Goal: Task Accomplishment & Management: Manage account settings

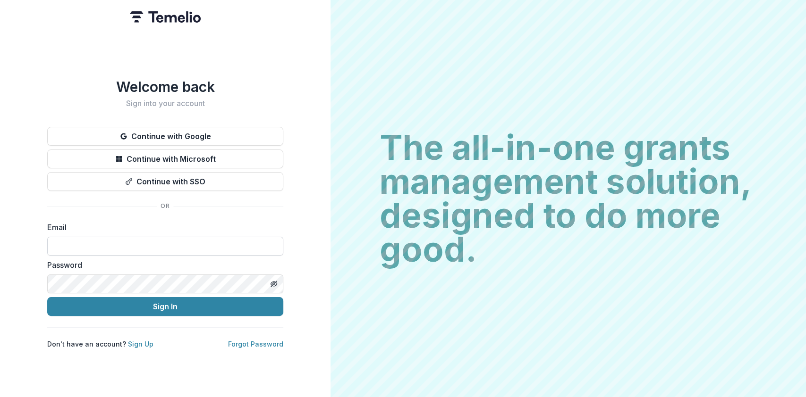
click at [74, 248] on input at bounding box center [165, 246] width 236 height 19
type input "**********"
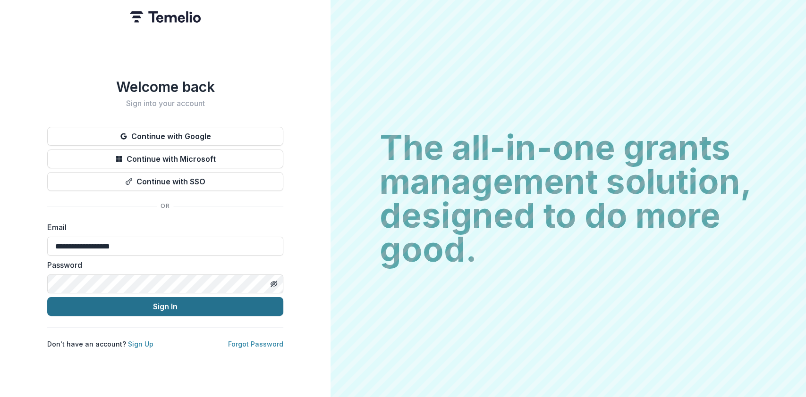
click at [161, 307] on button "Sign In" at bounding box center [165, 306] width 236 height 19
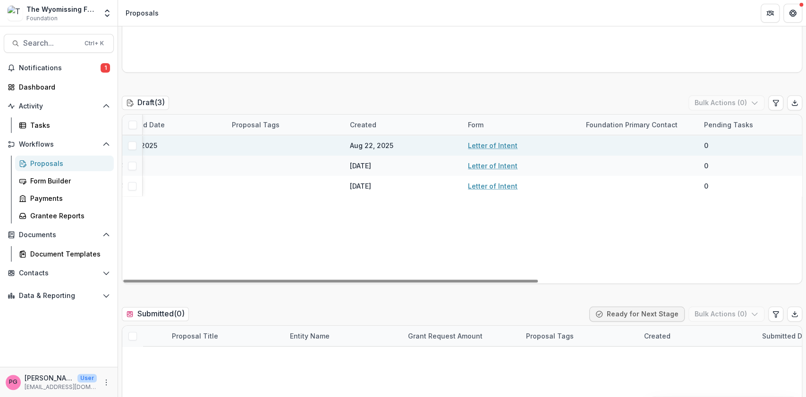
scroll to position [0, 429]
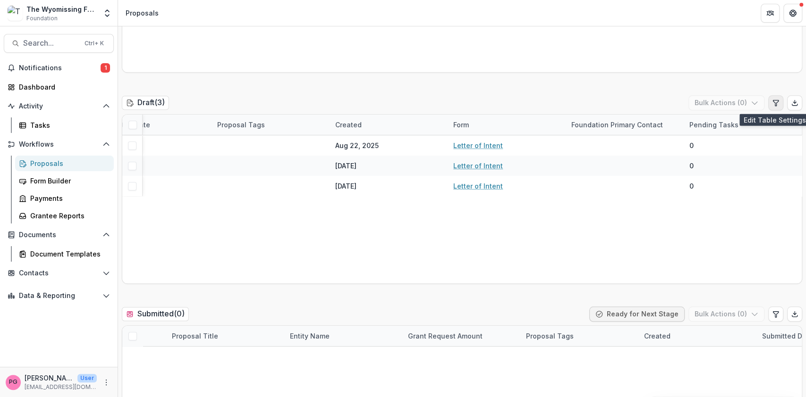
click at [775, 102] on icon "Edit table settings" at bounding box center [776, 103] width 8 height 8
select select "******"
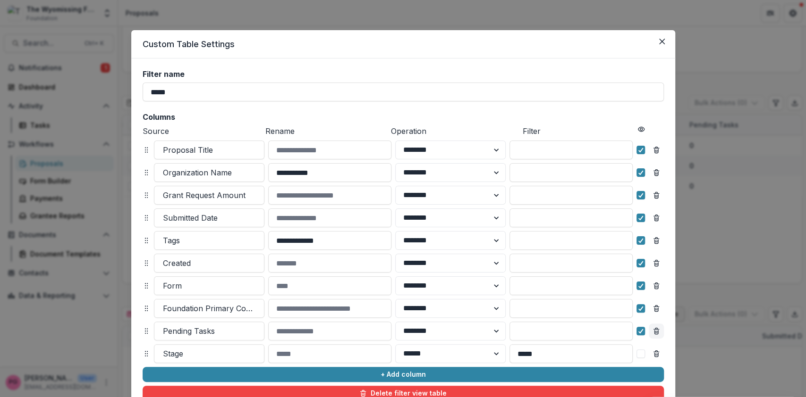
click at [655, 329] on icon "Remove column" at bounding box center [656, 328] width 2 height 1
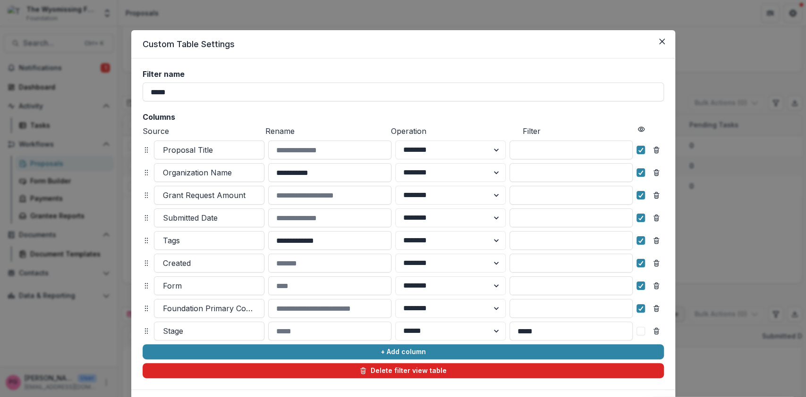
click at [521, 368] on button "Delete filter view table" at bounding box center [403, 370] width 521 height 15
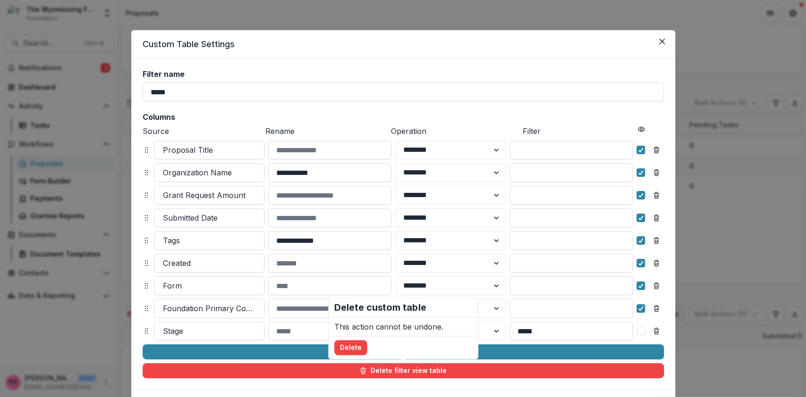
click at [720, 256] on div "**********" at bounding box center [403, 198] width 806 height 397
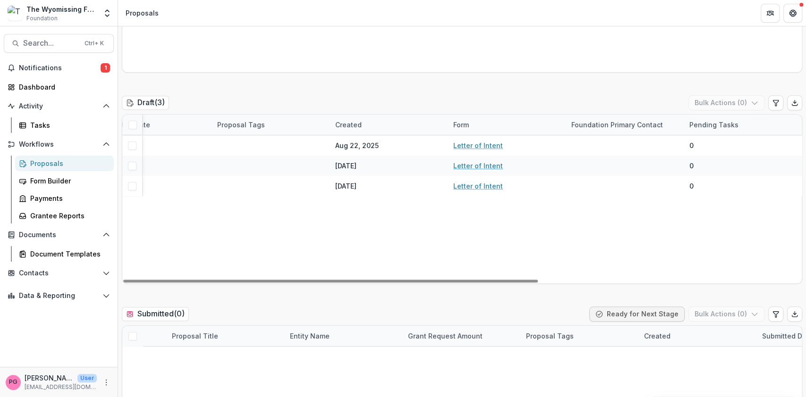
click at [729, 123] on div "Pending Tasks" at bounding box center [713, 125] width 60 height 10
click at [704, 203] on button "Hide Column" at bounding box center [739, 201] width 113 height 15
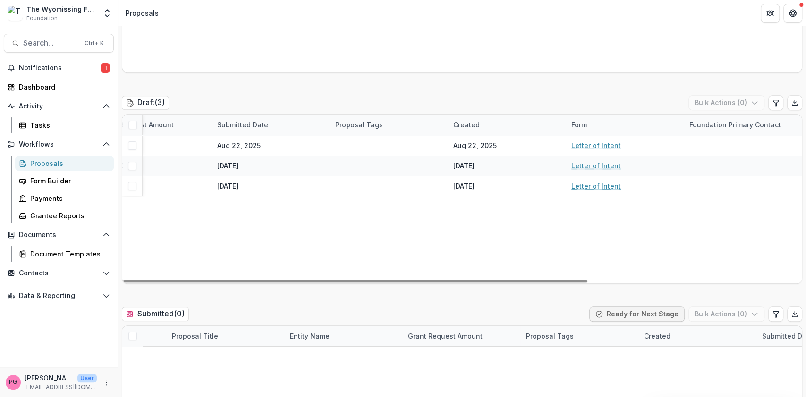
drag, startPoint x: 384, startPoint y: 118, endPoint x: 359, endPoint y: 126, distance: 26.4
click at [359, 126] on div "Proposal Tags" at bounding box center [358, 125] width 59 height 10
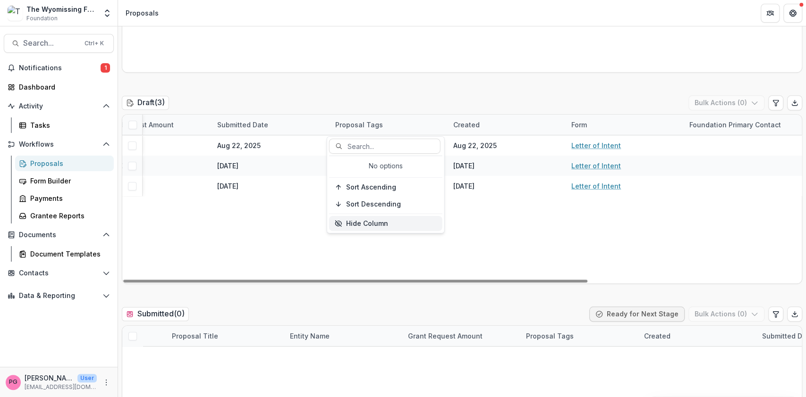
click at [350, 222] on button "Hide Column" at bounding box center [385, 223] width 113 height 15
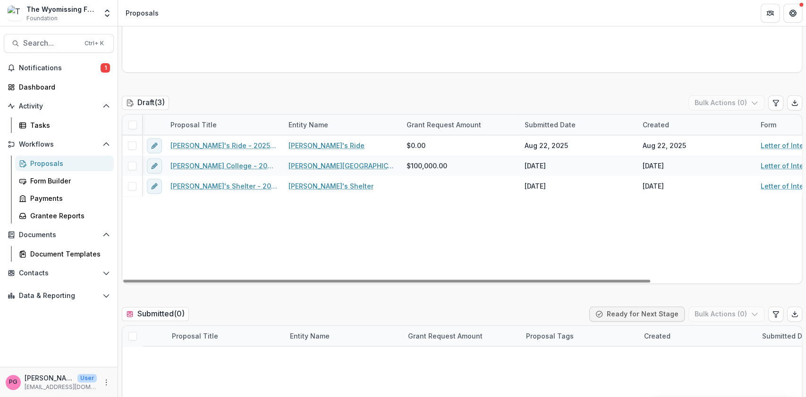
scroll to position [0, 0]
click at [431, 121] on div "Grant Request Amount" at bounding box center [445, 125] width 86 height 10
drag, startPoint x: 402, startPoint y: 118, endPoint x: 368, endPoint y: 118, distance: 33.5
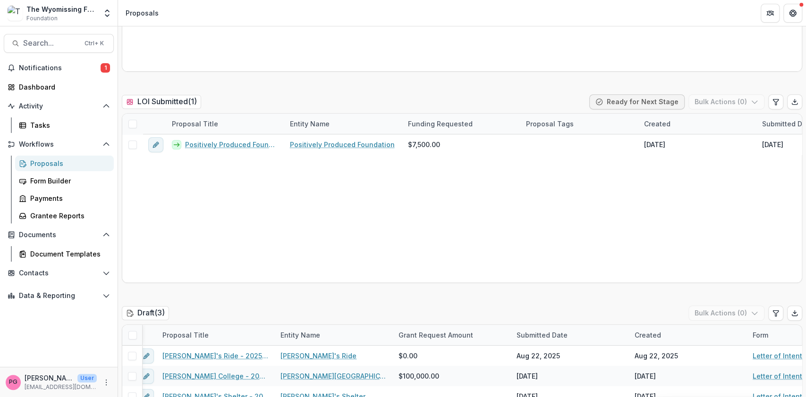
scroll to position [243, 0]
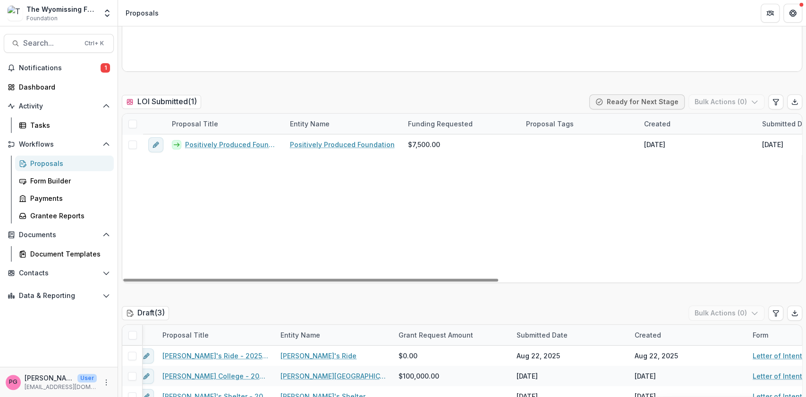
click at [555, 119] on div "Proposal Tags" at bounding box center [549, 124] width 59 height 10
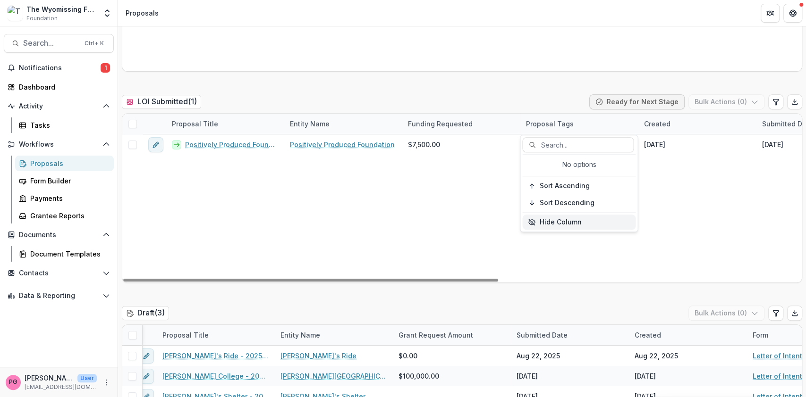
click at [547, 218] on button "Hide Column" at bounding box center [578, 222] width 113 height 15
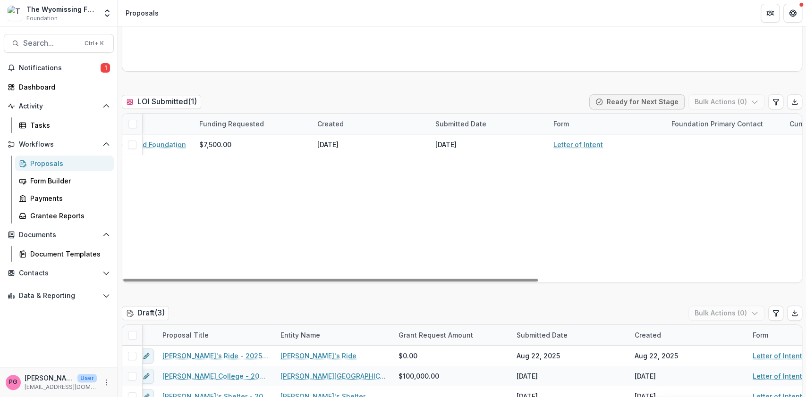
scroll to position [0, 211]
click at [570, 123] on div "Form" at bounding box center [558, 124] width 27 height 10
click at [570, 199] on button "Hide Column" at bounding box center [603, 200] width 113 height 15
click at [608, 122] on div "Foundation Primary Contact" at bounding box center [596, 124] width 103 height 10
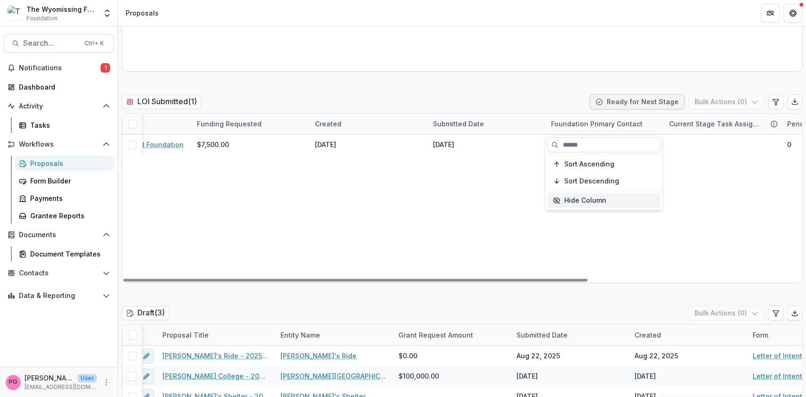
click at [569, 199] on button "Hide Column" at bounding box center [603, 200] width 113 height 15
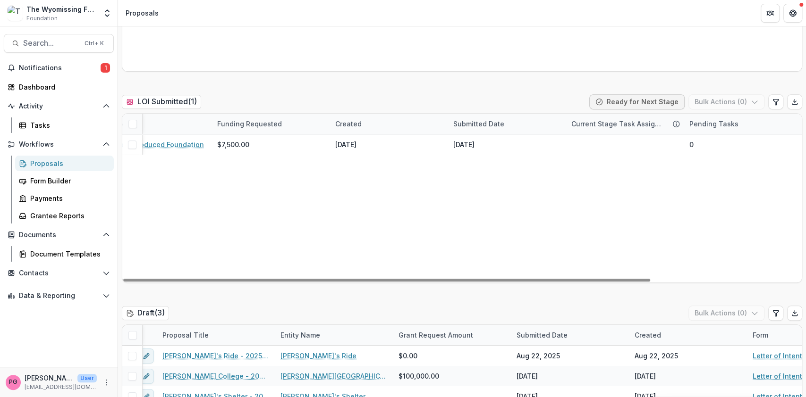
click at [577, 120] on div "Current Stage Task Assignees" at bounding box center [616, 124] width 103 height 10
click at [569, 201] on button "Hide Column" at bounding box center [621, 200] width 113 height 15
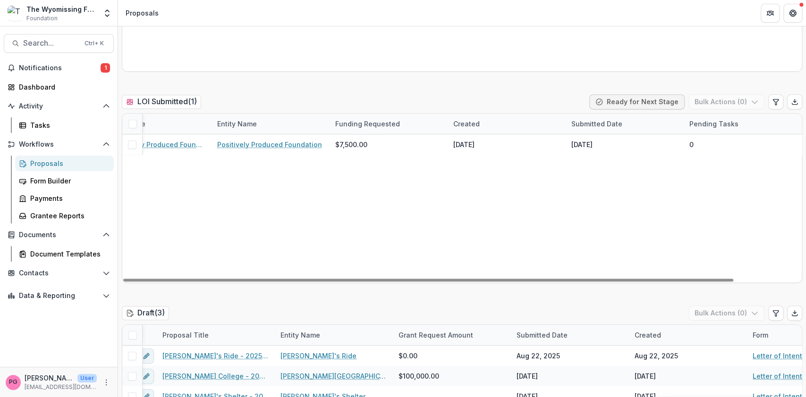
click at [710, 120] on div "Pending Tasks" at bounding box center [713, 124] width 60 height 10
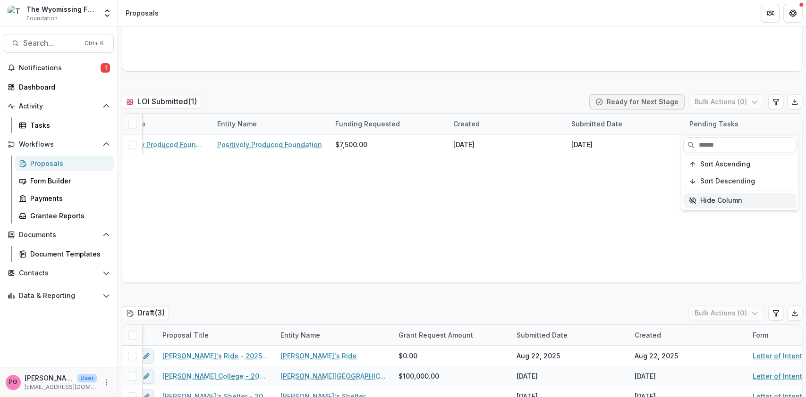
click at [703, 195] on button "Hide Column" at bounding box center [739, 200] width 113 height 15
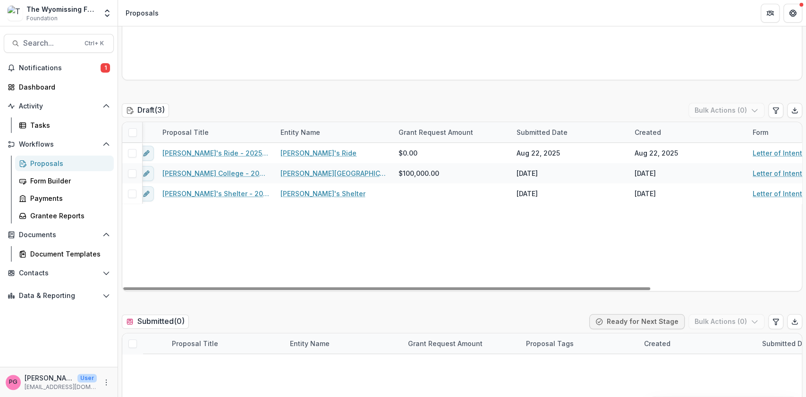
scroll to position [472, 0]
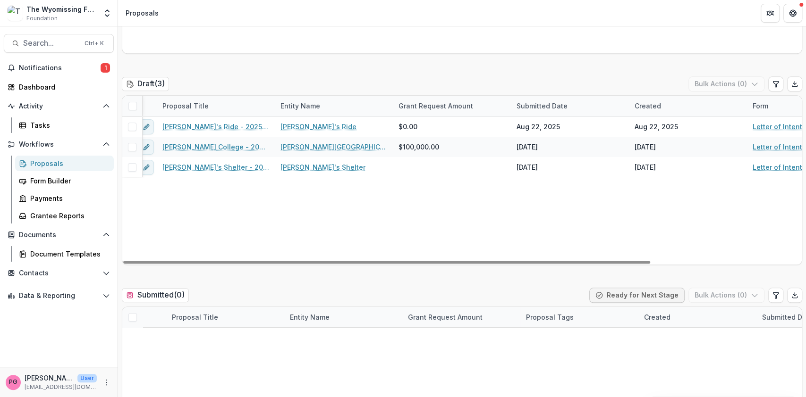
click at [671, 102] on div "Created" at bounding box center [688, 106] width 118 height 20
click at [653, 176] on button "Hide Column" at bounding box center [687, 183] width 113 height 15
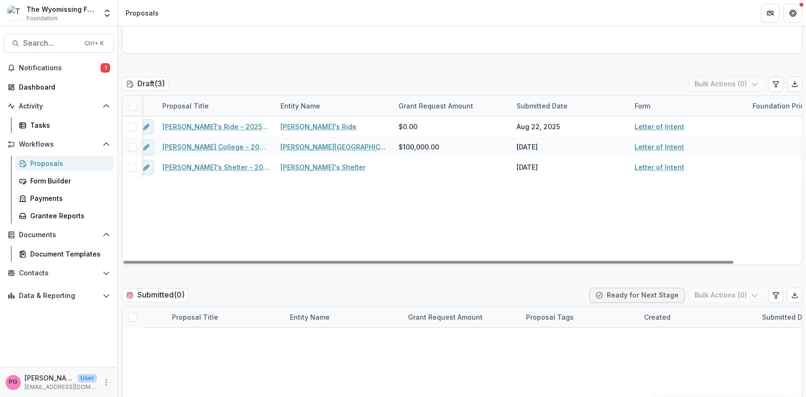
click at [658, 104] on div "Form" at bounding box center [688, 106] width 118 height 20
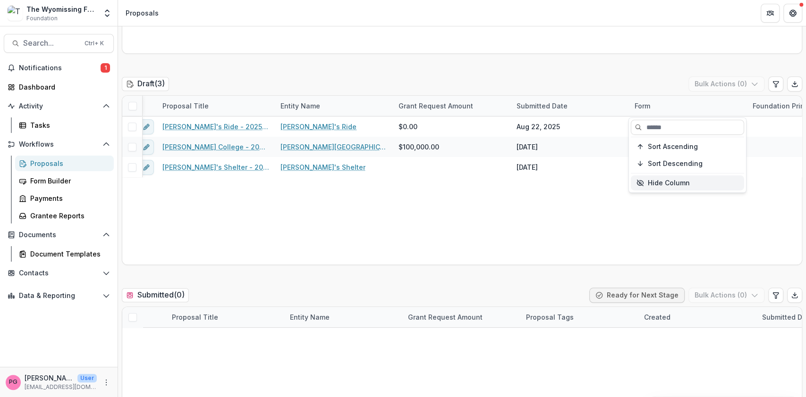
click at [655, 181] on button "Hide Column" at bounding box center [687, 183] width 113 height 15
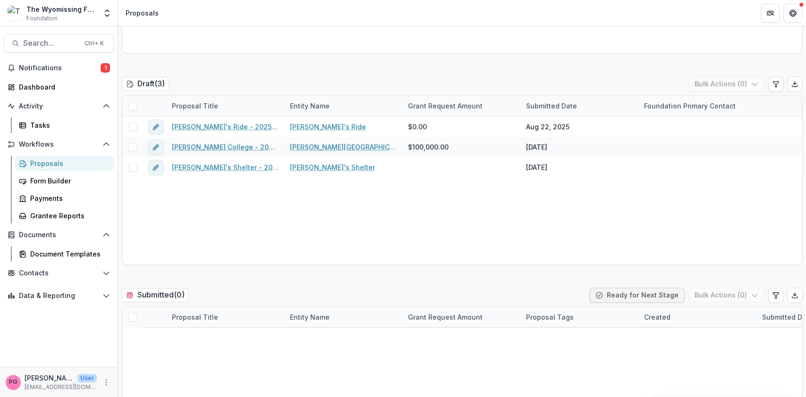
scroll to position [0, 0]
click at [701, 101] on div "Foundation Primary Contact" at bounding box center [689, 106] width 103 height 10
click at [679, 182] on button "Hide Column" at bounding box center [696, 183] width 113 height 15
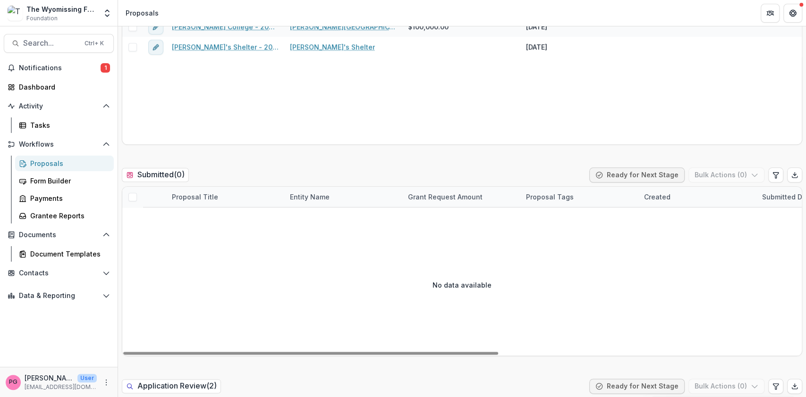
scroll to position [480, 0]
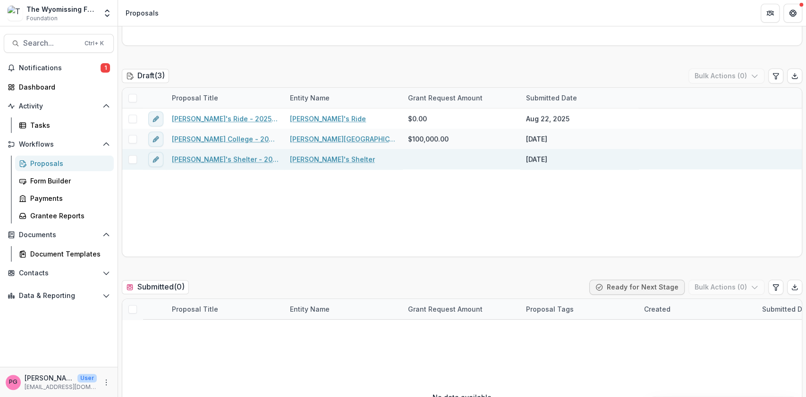
click at [205, 158] on link "Mary's Shelter - 2025 - Letter of Intent" at bounding box center [225, 159] width 107 height 10
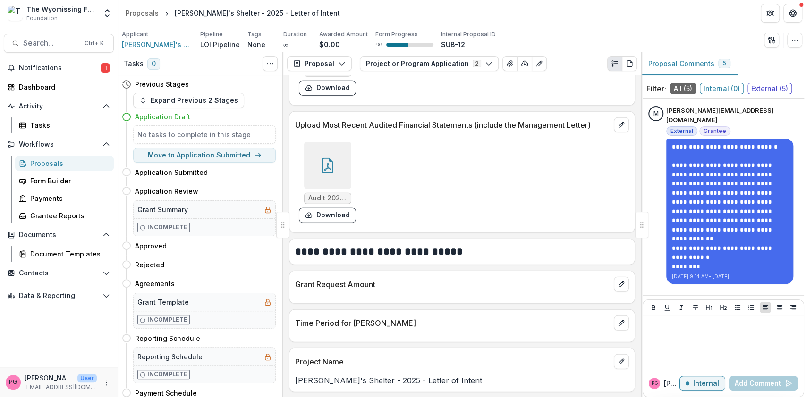
scroll to position [1562, 0]
click at [468, 274] on div "Grant Request Amount" at bounding box center [461, 281] width 345 height 21
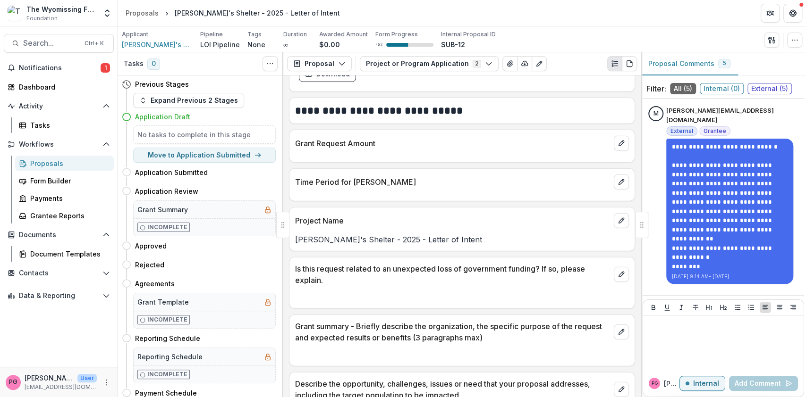
scroll to position [1703, 0]
click at [617, 217] on icon "edit" at bounding box center [621, 221] width 8 height 8
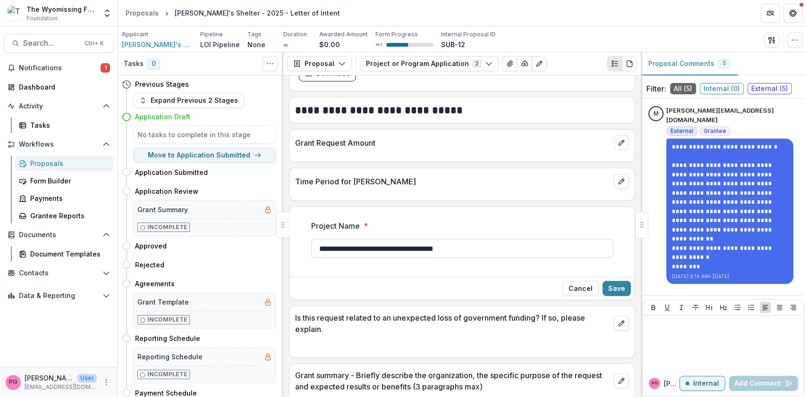
drag, startPoint x: 460, startPoint y: 245, endPoint x: 398, endPoint y: 247, distance: 61.4
click at [398, 247] on input "**********" at bounding box center [462, 248] width 302 height 19
type input "**********"
click at [613, 286] on button "Save" at bounding box center [616, 288] width 28 height 15
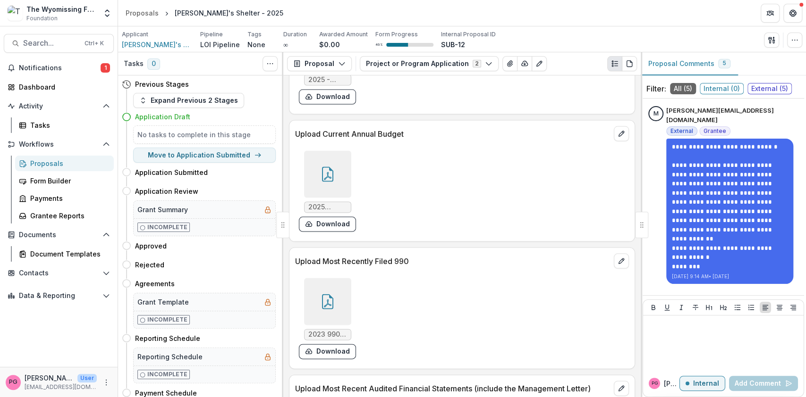
scroll to position [1297, 0]
click at [328, 180] on div at bounding box center [327, 174] width 47 height 47
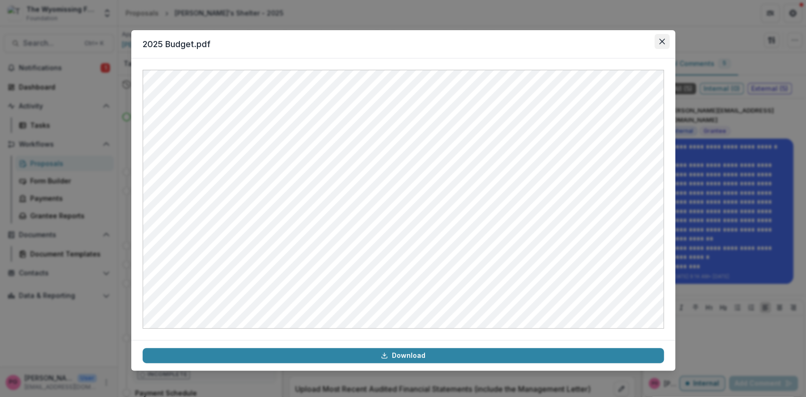
click at [661, 40] on icon "Close" at bounding box center [662, 42] width 6 height 6
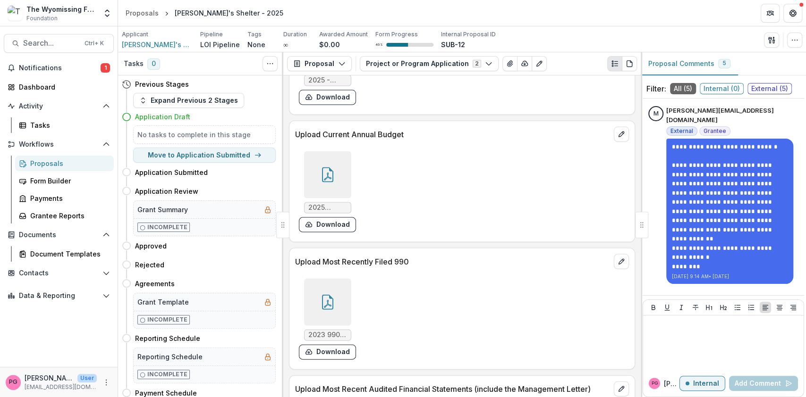
click at [329, 333] on span "2023 990 public copy - Mary's Shelter .pdf" at bounding box center [327, 335] width 39 height 8
click at [328, 307] on div at bounding box center [327, 302] width 47 height 47
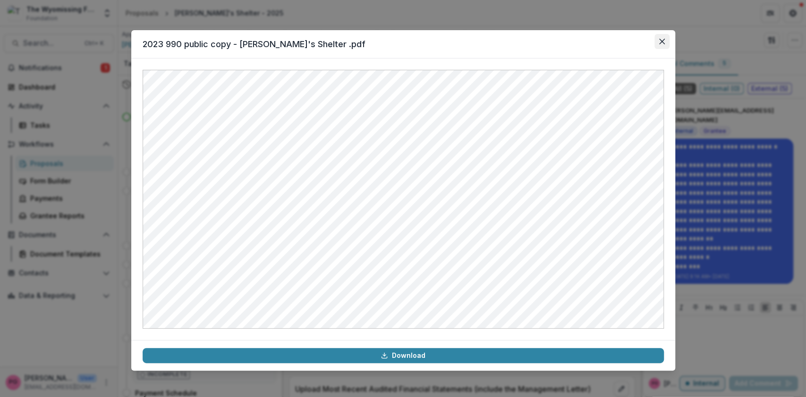
click at [661, 39] on icon "Close" at bounding box center [662, 42] width 6 height 6
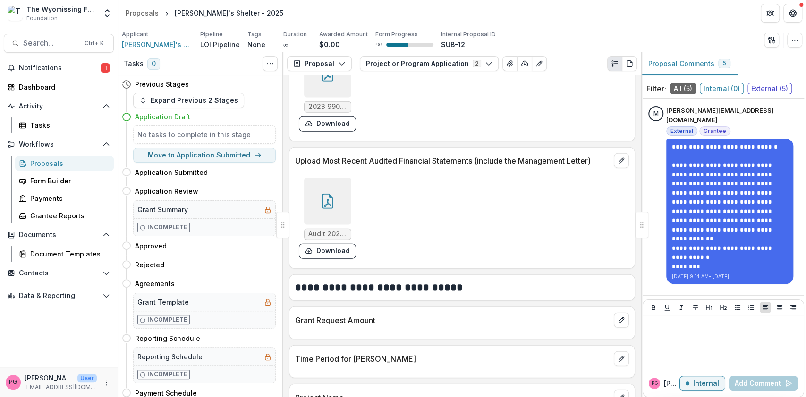
scroll to position [1533, 0]
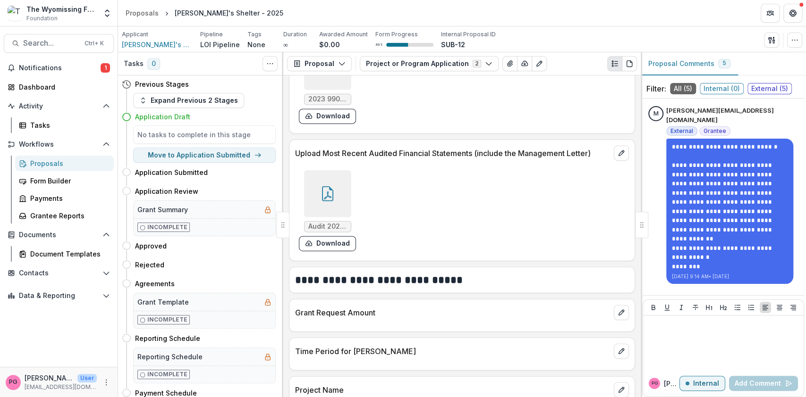
click at [329, 204] on div at bounding box center [327, 193] width 47 height 47
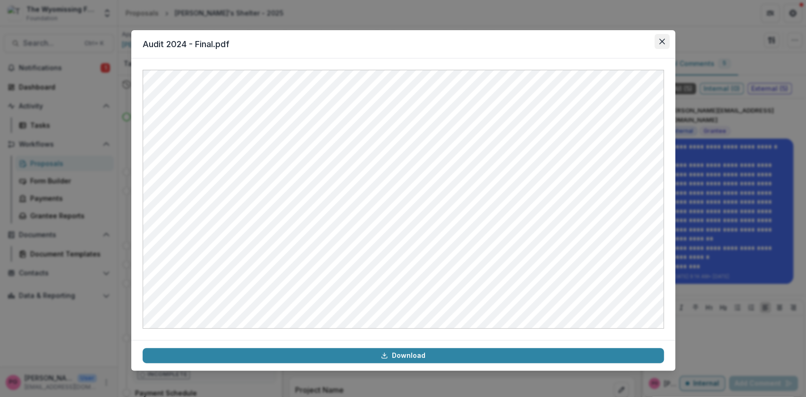
click at [662, 45] on button "Close" at bounding box center [661, 41] width 15 height 15
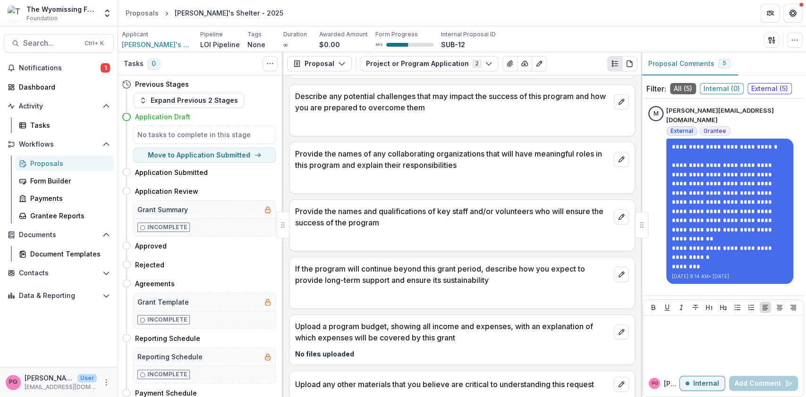
scroll to position [2445, 0]
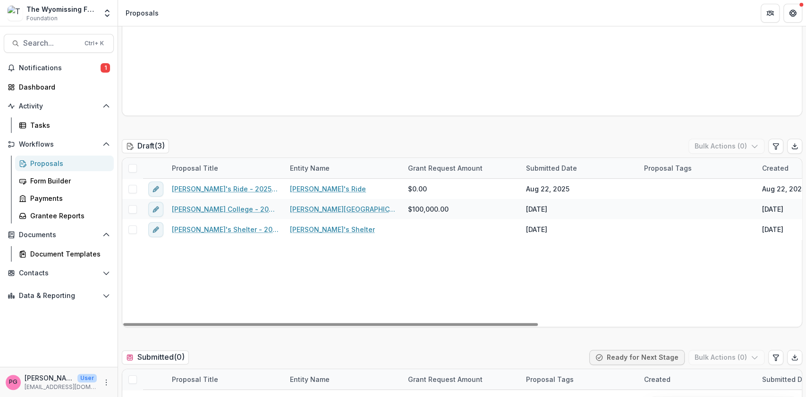
scroll to position [409, 0]
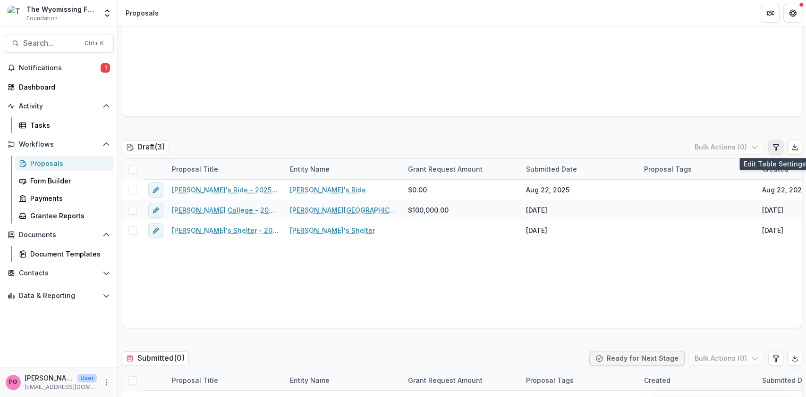
click at [776, 145] on icon "Edit table settings" at bounding box center [776, 147] width 8 height 8
select select "******"
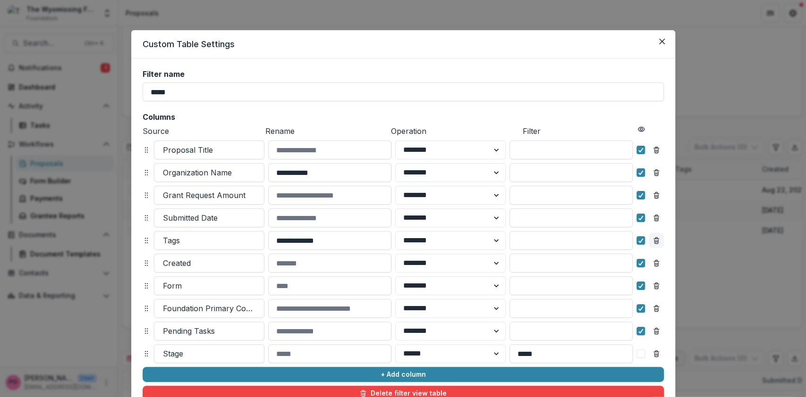
click at [656, 238] on icon "Remove column" at bounding box center [656, 241] width 8 height 8
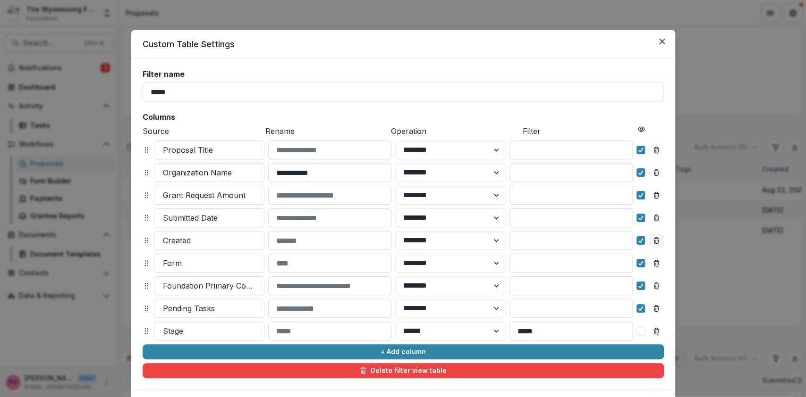
click at [649, 237] on button "Remove column" at bounding box center [655, 240] width 15 height 15
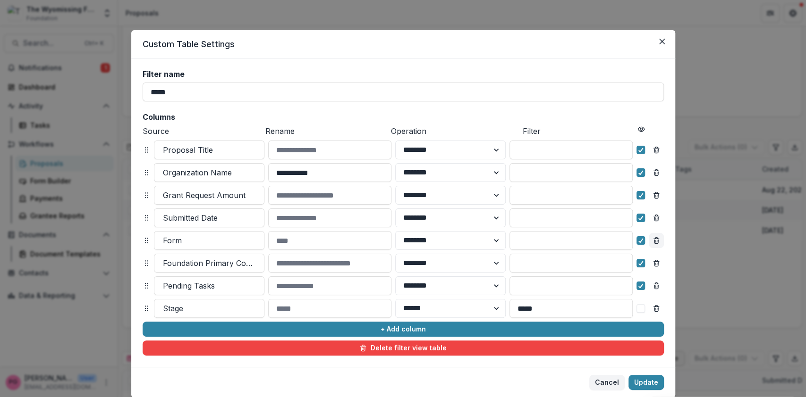
click at [657, 238] on icon "Remove column" at bounding box center [656, 241] width 8 height 8
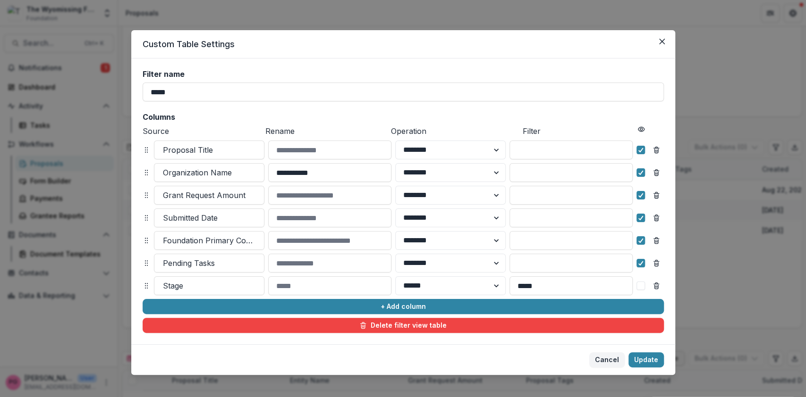
click at [657, 238] on icon "Remove column" at bounding box center [656, 241] width 8 height 8
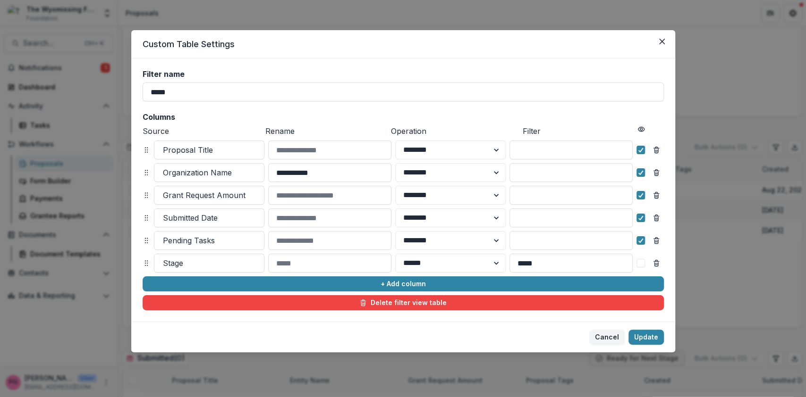
click at [657, 238] on icon "Remove column" at bounding box center [656, 241] width 8 height 8
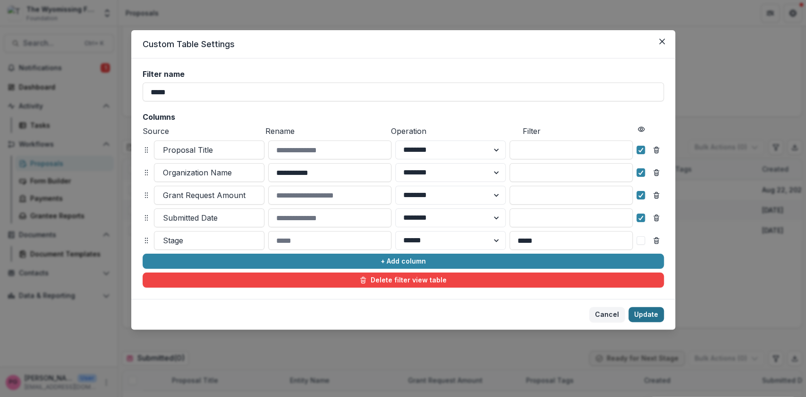
click at [649, 318] on button "Update" at bounding box center [645, 314] width 35 height 15
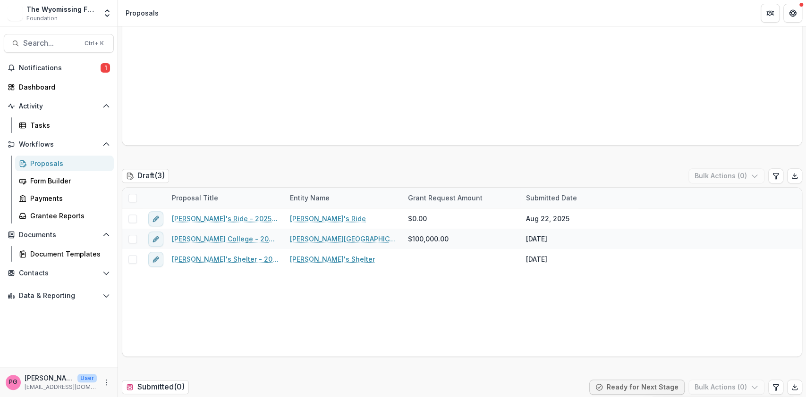
scroll to position [427, 0]
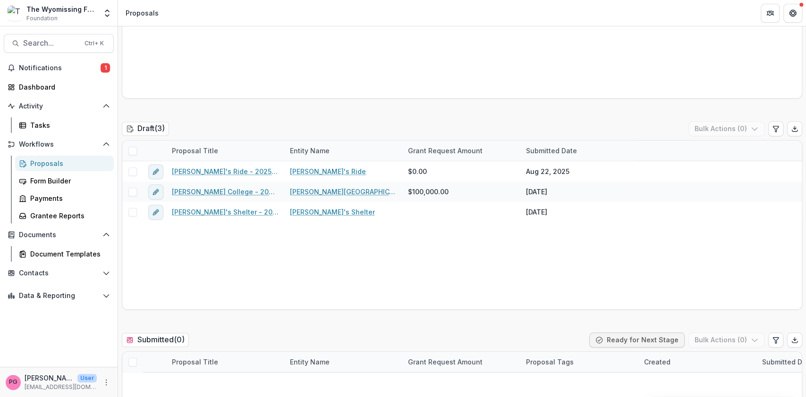
click at [154, 128] on h2 "Draft ( 3 )" at bounding box center [145, 129] width 47 height 14
click at [108, 383] on icon "More" at bounding box center [106, 383] width 8 height 8
click at [163, 362] on link "User Settings" at bounding box center [168, 362] width 101 height 16
select select "**********"
select select "****"
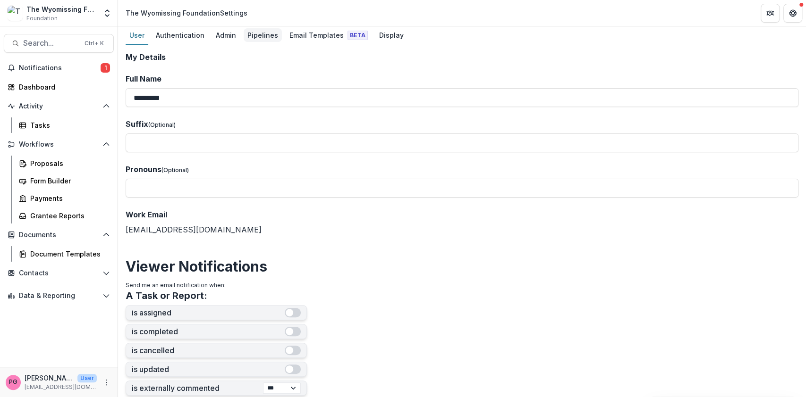
click at [261, 34] on div "Pipelines" at bounding box center [263, 35] width 38 height 14
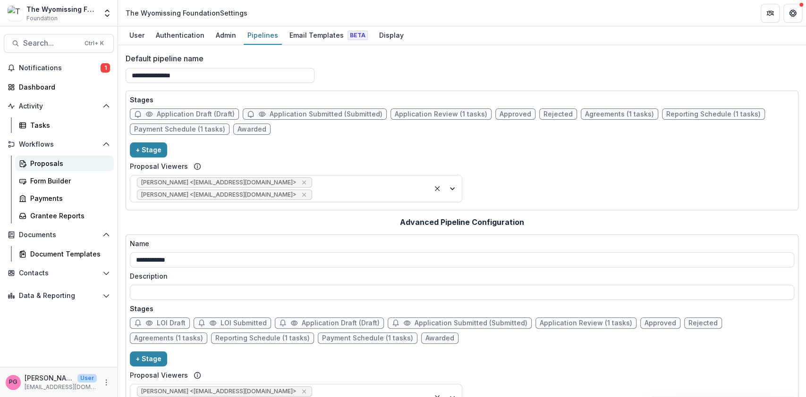
click at [56, 160] on div "Proposals" at bounding box center [68, 164] width 76 height 10
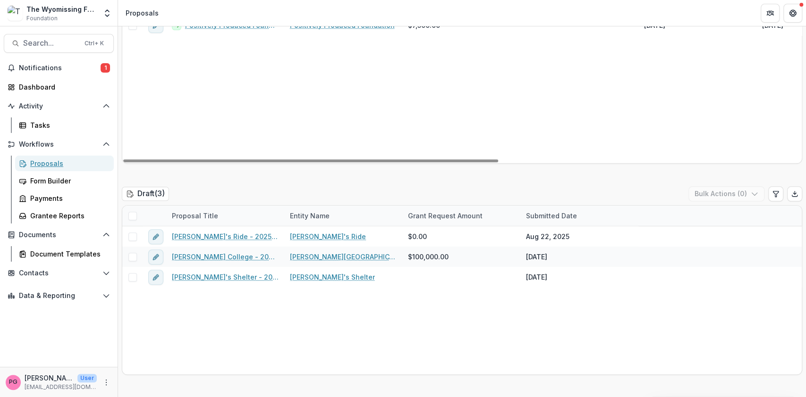
scroll to position [362, 0]
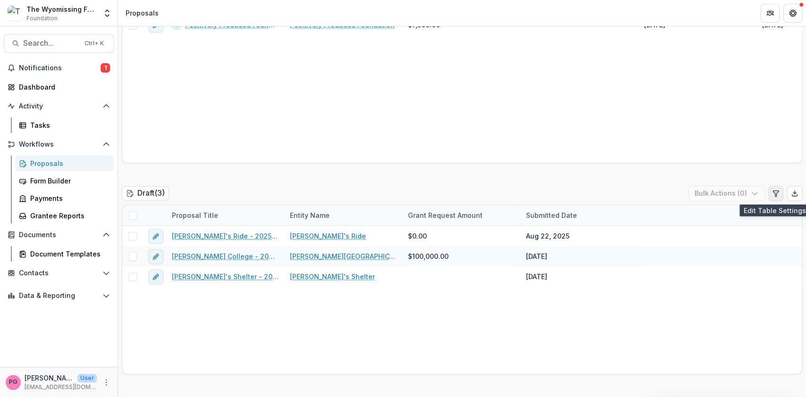
click at [774, 194] on icon "Edit table settings" at bounding box center [776, 194] width 8 height 8
select select "******"
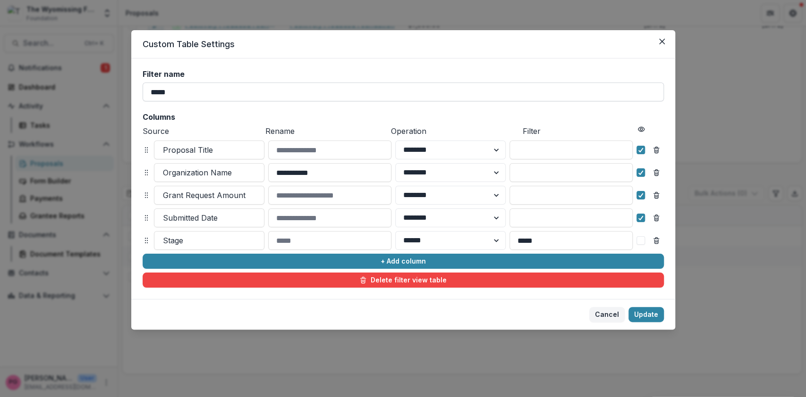
click at [190, 93] on input "*****" at bounding box center [403, 92] width 521 height 19
click at [151, 89] on input "*****" at bounding box center [403, 92] width 521 height 19
type input "**********"
click at [651, 314] on button "Update" at bounding box center [645, 314] width 35 height 15
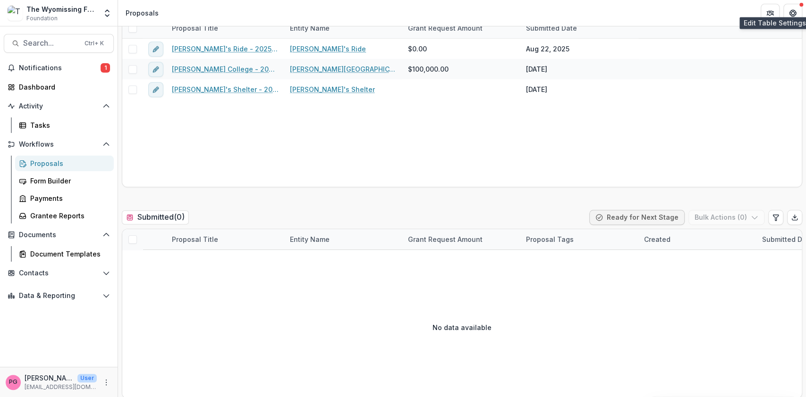
scroll to position [551, 0]
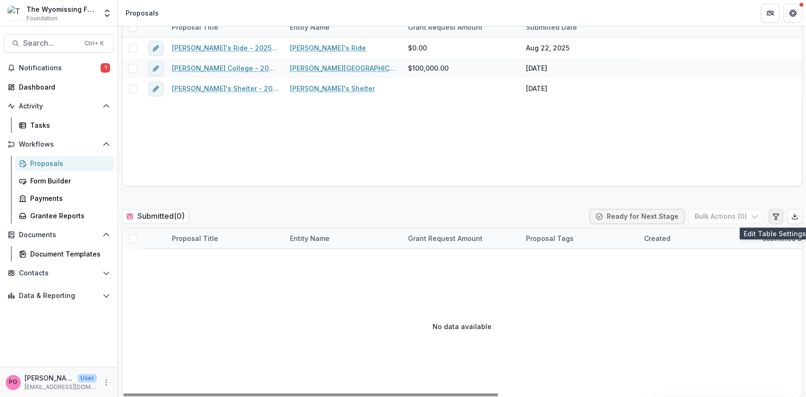
click at [774, 216] on icon "Edit table settings" at bounding box center [775, 217] width 5 height 6
select select "******"
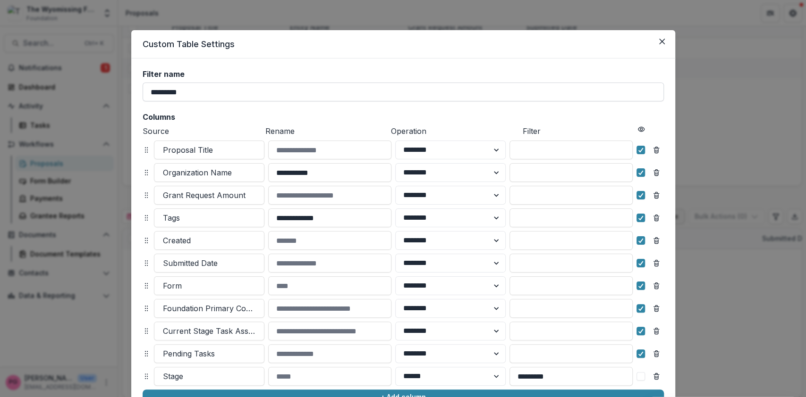
click at [150, 91] on input "*********" at bounding box center [403, 92] width 521 height 19
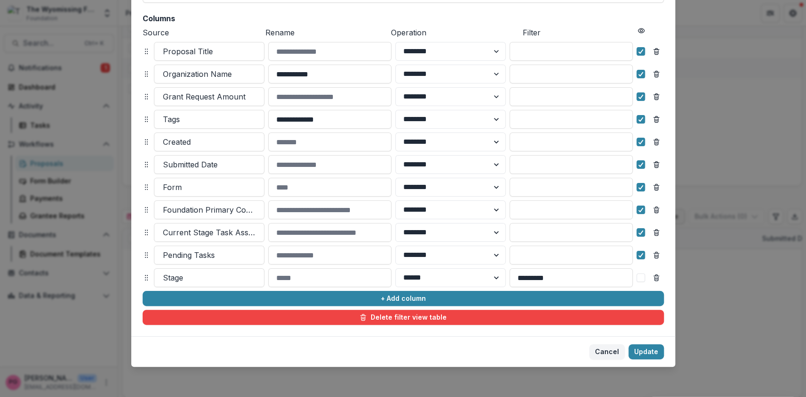
scroll to position [98, 0]
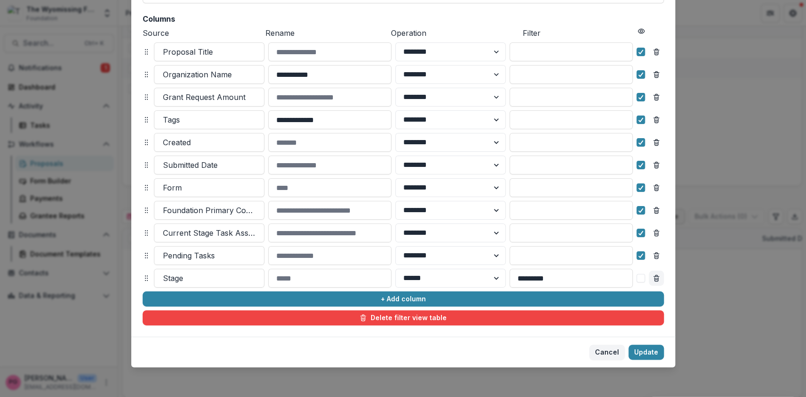
type input "**********"
click at [657, 275] on icon "Remove column" at bounding box center [656, 279] width 8 height 8
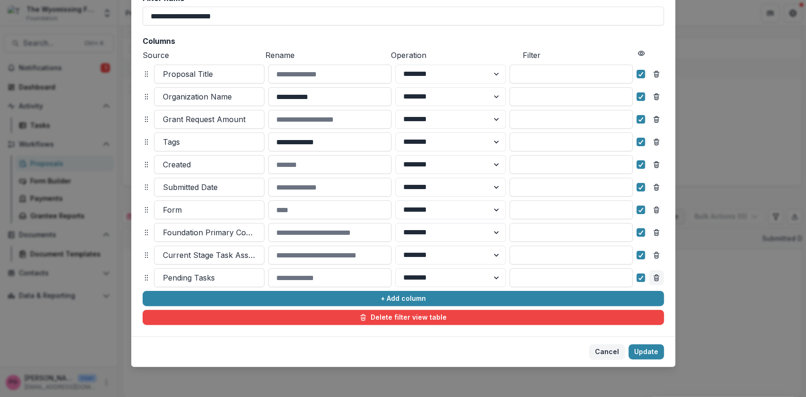
click at [656, 275] on icon "Remove column" at bounding box center [656, 278] width 8 height 8
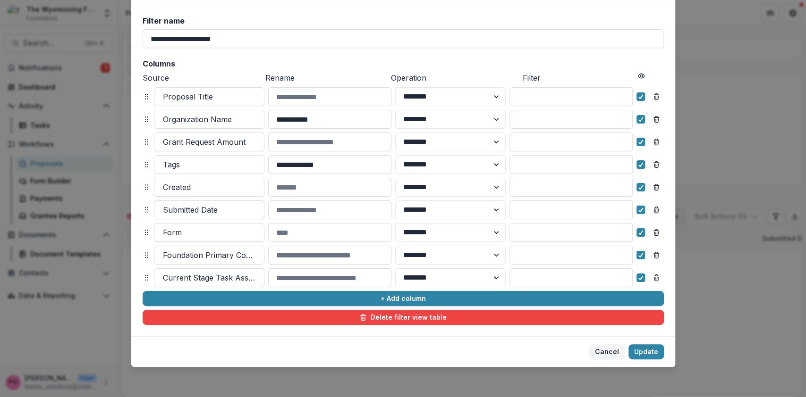
scroll to position [53, 0]
click at [656, 278] on line "Remove column" at bounding box center [656, 279] width 0 height 2
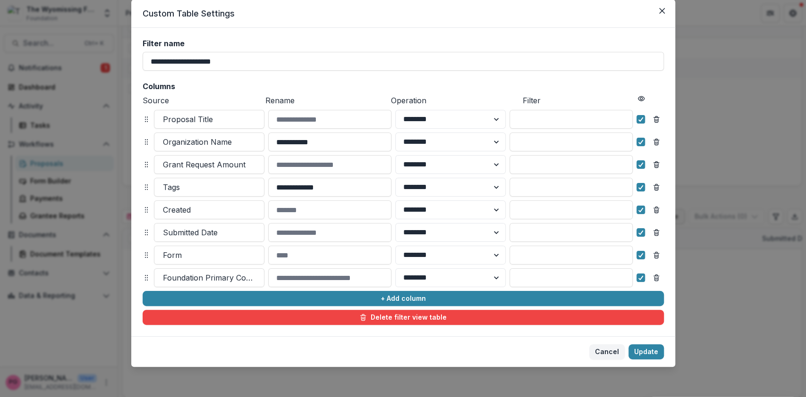
scroll to position [31, 0]
click at [656, 187] on icon "Remove column" at bounding box center [656, 189] width 4 height 4
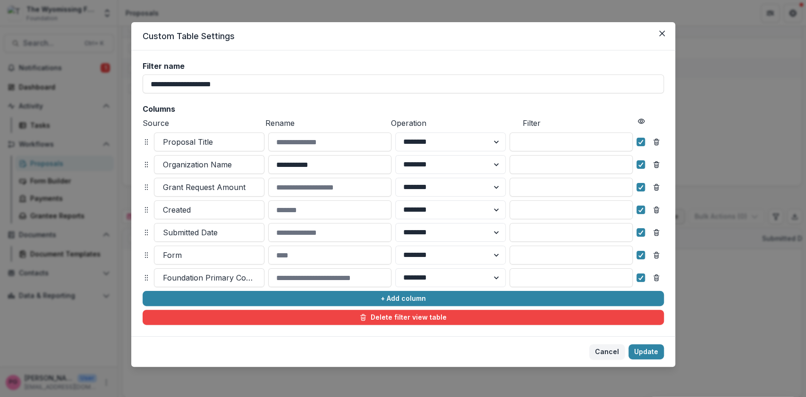
scroll to position [8, 0]
click at [646, 350] on button "Update" at bounding box center [645, 352] width 35 height 15
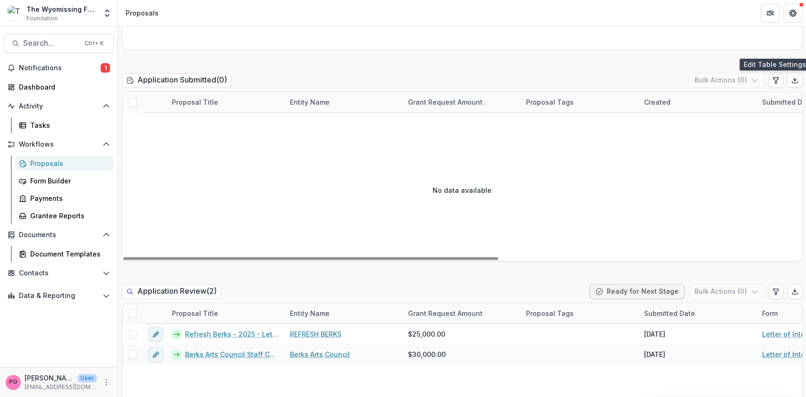
scroll to position [721, 0]
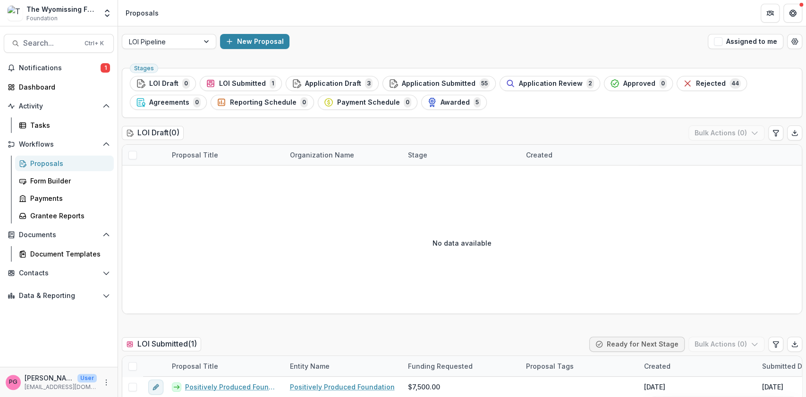
click at [49, 164] on div "Proposals" at bounding box center [68, 164] width 76 height 10
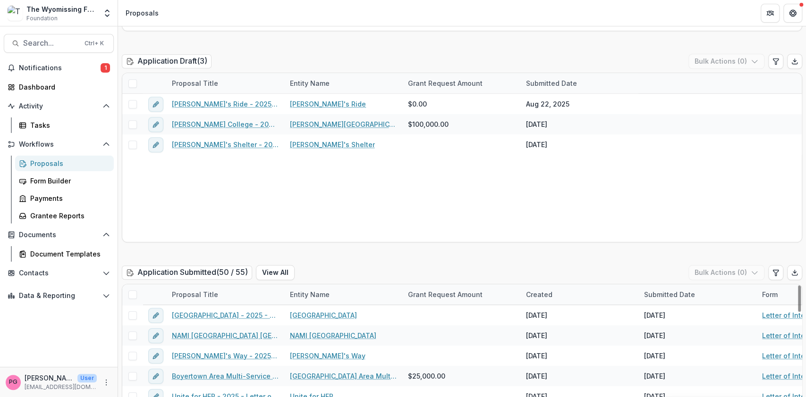
click at [681, 293] on div "Submitted Date" at bounding box center [669, 295] width 62 height 10
click at [674, 336] on span "Sort Ascending" at bounding box center [682, 335] width 50 height 8
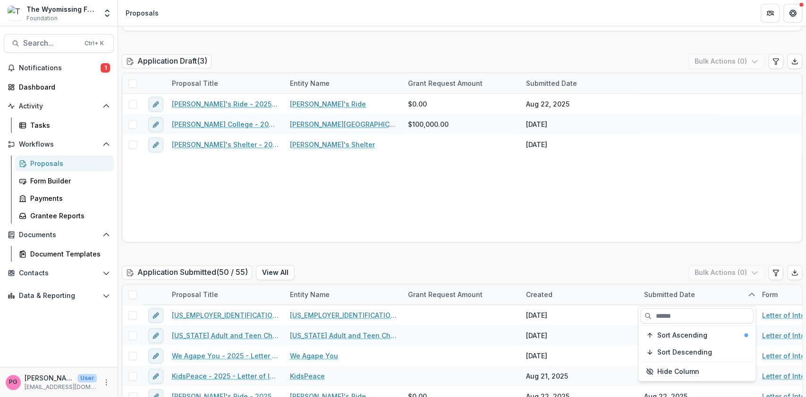
click at [612, 230] on div "Danny's Ride - 2025 - Letter of Intent Danny's Ride $0.00 Aug 22, 2025 Albright…" at bounding box center [461, 168] width 679 height 148
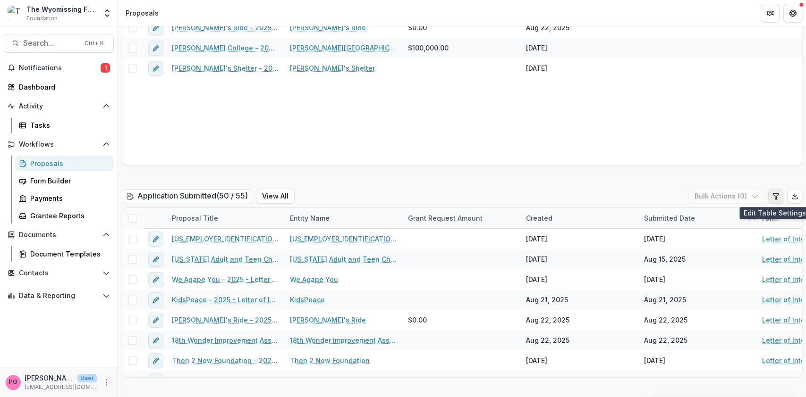
click at [773, 197] on icon "Edit table settings" at bounding box center [775, 196] width 5 height 6
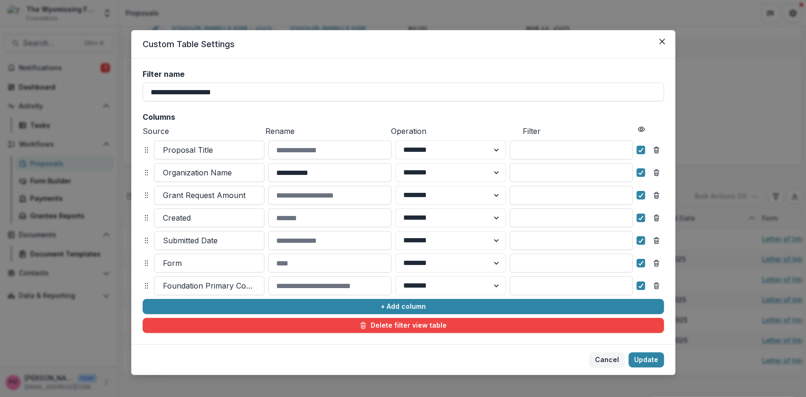
scroll to position [8, 0]
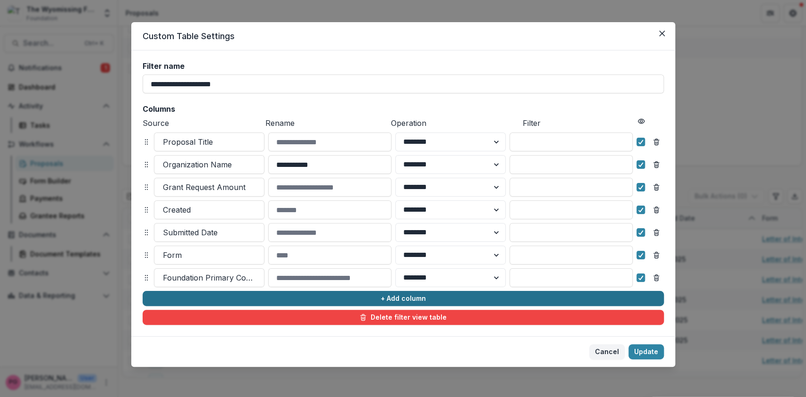
click at [418, 298] on button "+ Add column" at bounding box center [403, 298] width 521 height 15
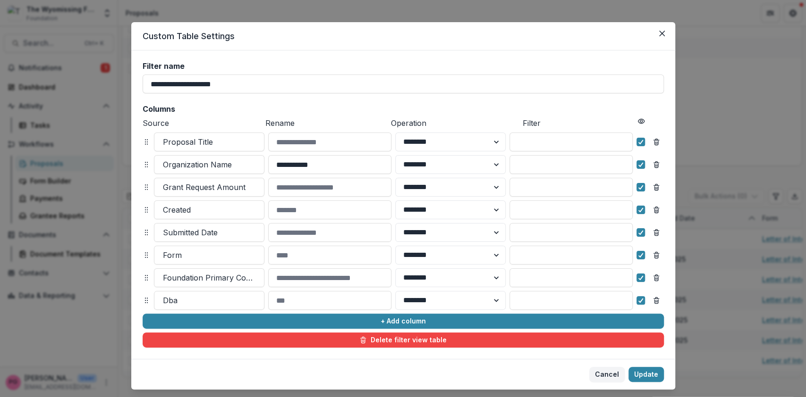
click at [144, 300] on icon at bounding box center [147, 301] width 8 height 8
drag, startPoint x: 264, startPoint y: 318, endPoint x: 478, endPoint y: 304, distance: 214.3
click at [478, 304] on select "******** ******" at bounding box center [450, 300] width 110 height 19
click at [334, 298] on input at bounding box center [329, 300] width 123 height 19
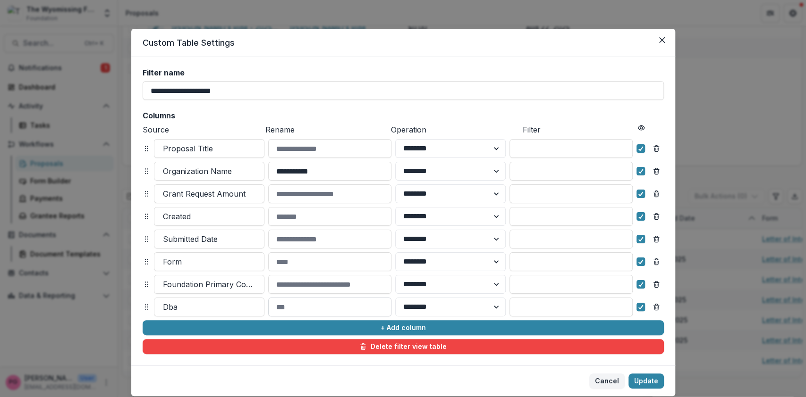
scroll to position [0, 0]
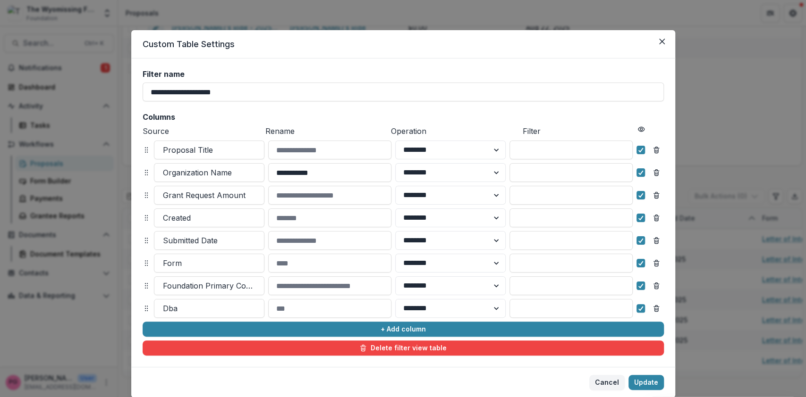
drag, startPoint x: 334, startPoint y: 298, endPoint x: 165, endPoint y: 374, distance: 185.7
click at [165, 374] on footer "Cancel Update" at bounding box center [403, 382] width 544 height 31
click at [655, 306] on icon "Remove column" at bounding box center [656, 306] width 2 height 1
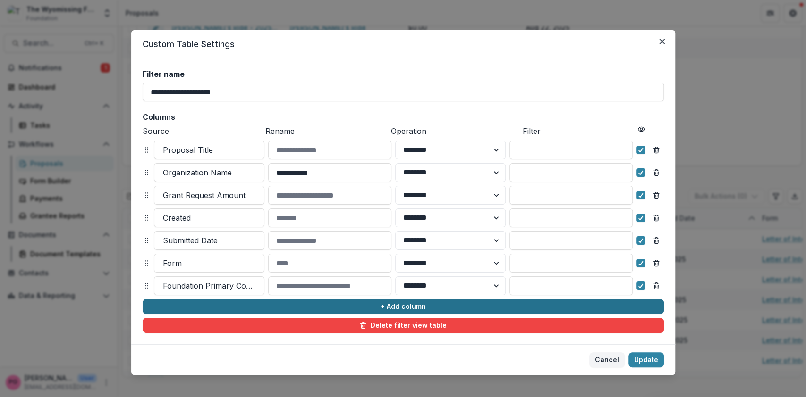
click at [382, 307] on button "+ Add column" at bounding box center [403, 306] width 521 height 15
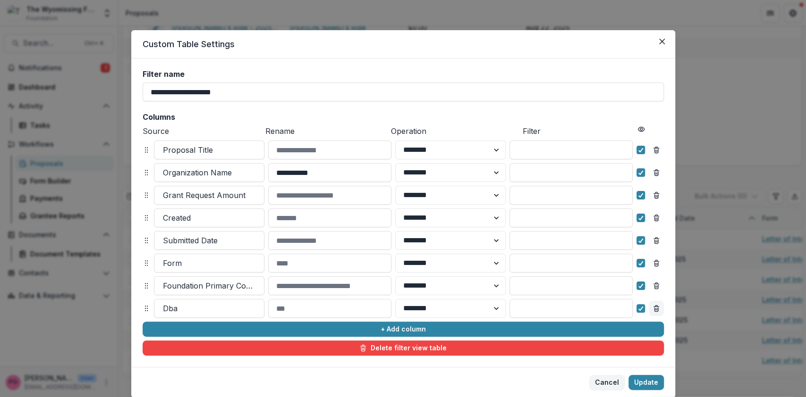
click at [652, 308] on icon "Remove column" at bounding box center [656, 309] width 8 height 8
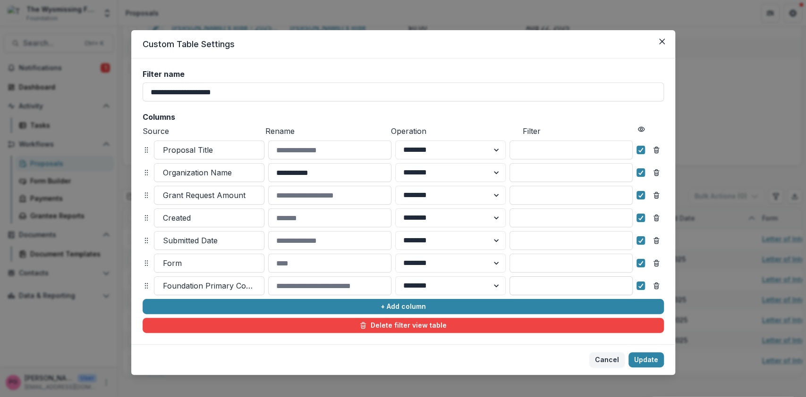
click at [564, 283] on input at bounding box center [570, 286] width 123 height 19
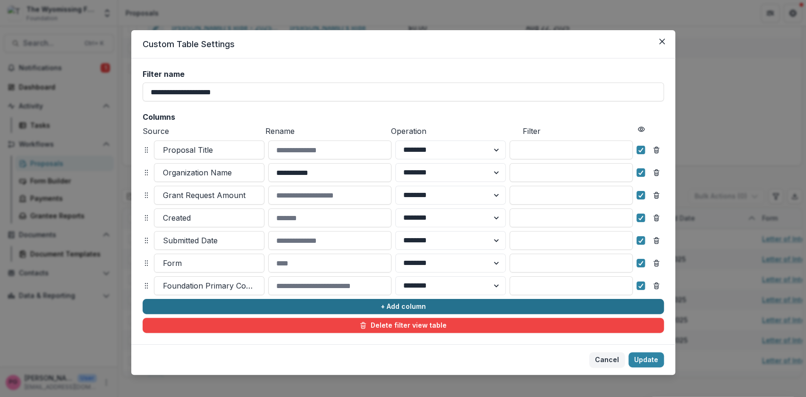
click at [389, 306] on button "+ Add column" at bounding box center [403, 306] width 521 height 15
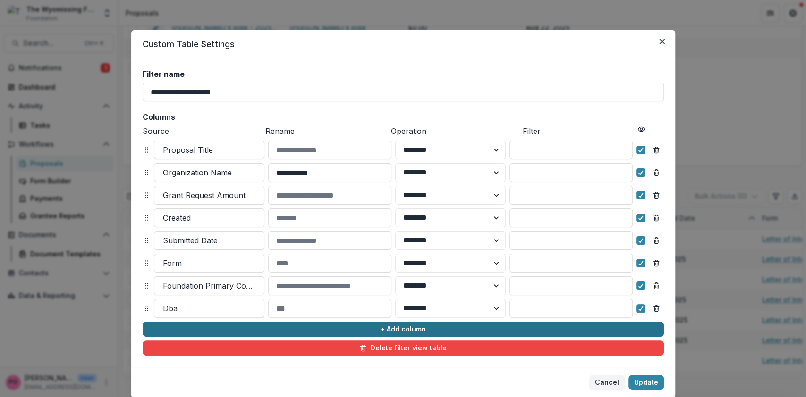
drag, startPoint x: 389, startPoint y: 306, endPoint x: 396, endPoint y: 328, distance: 23.1
click at [396, 328] on button "+ Add column" at bounding box center [403, 329] width 521 height 15
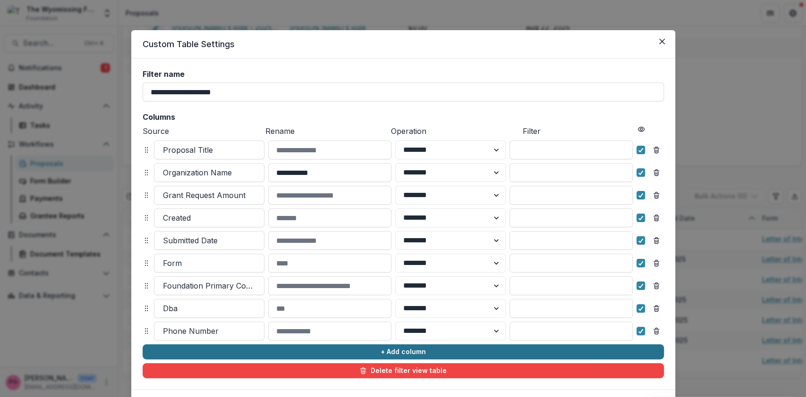
click at [401, 351] on button "+ Add column" at bounding box center [403, 352] width 521 height 15
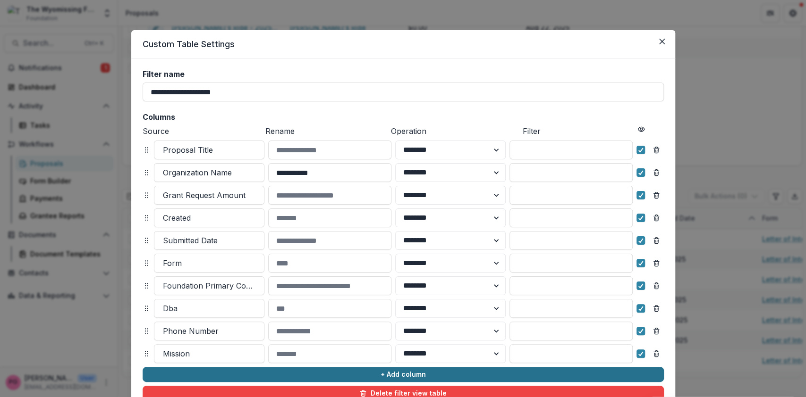
click at [409, 374] on button "+ Add column" at bounding box center [403, 374] width 521 height 15
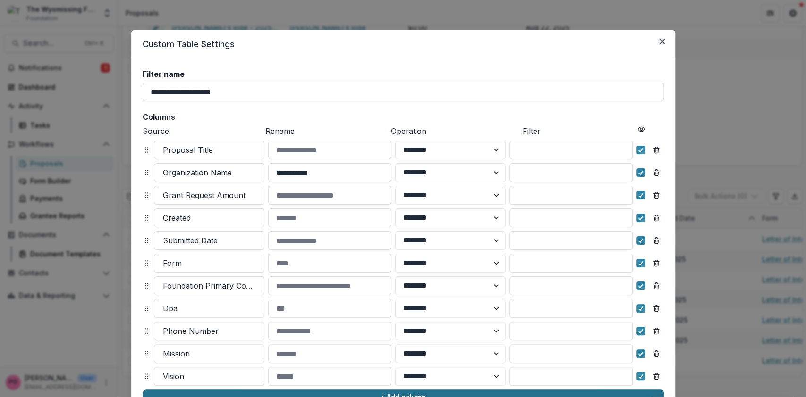
scroll to position [99, 0]
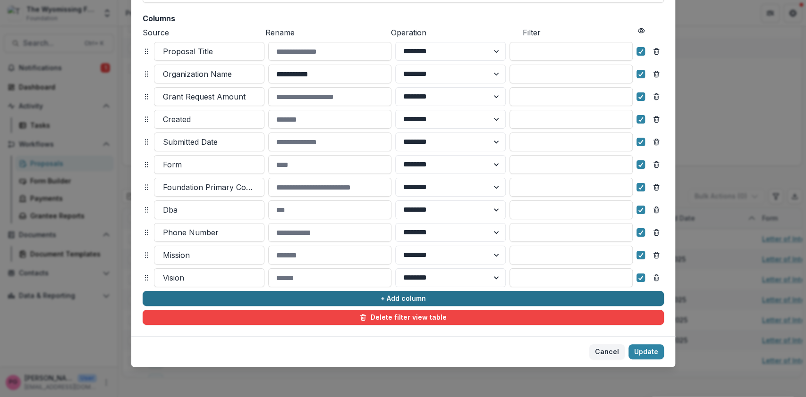
click at [398, 293] on button "+ Add column" at bounding box center [403, 298] width 521 height 15
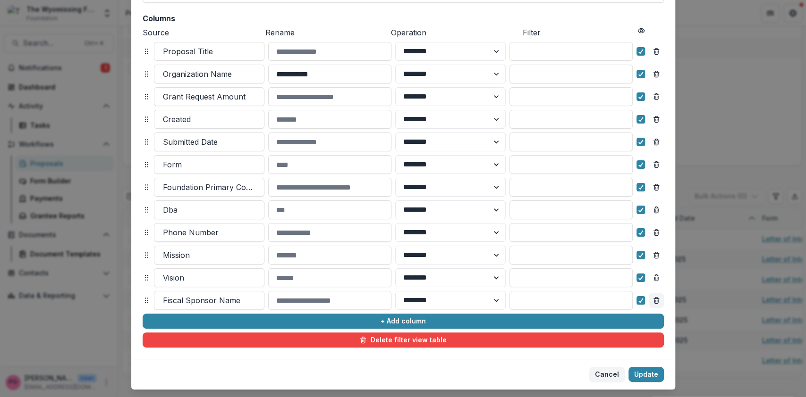
click at [655, 301] on line "Remove column" at bounding box center [655, 302] width 0 height 2
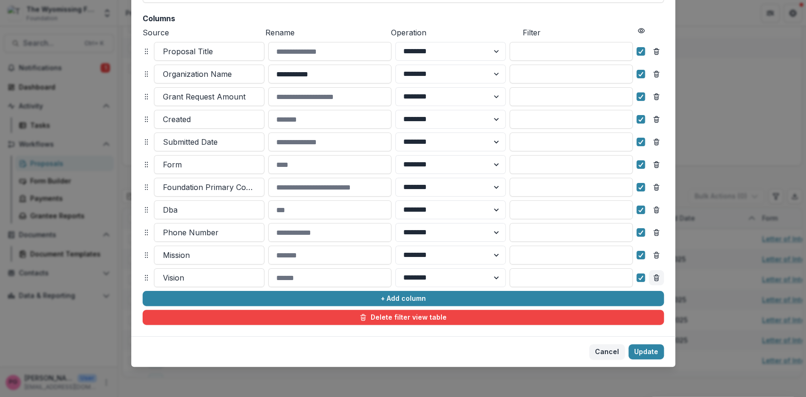
click at [656, 278] on line "Remove column" at bounding box center [656, 279] width 0 height 2
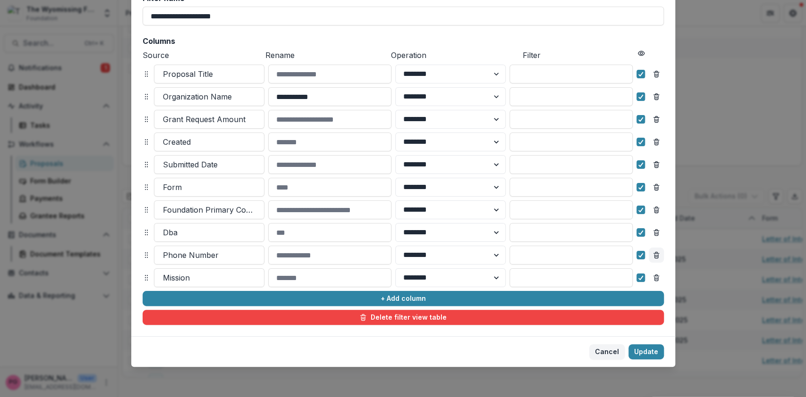
click at [656, 252] on icon "Remove column" at bounding box center [656, 256] width 8 height 8
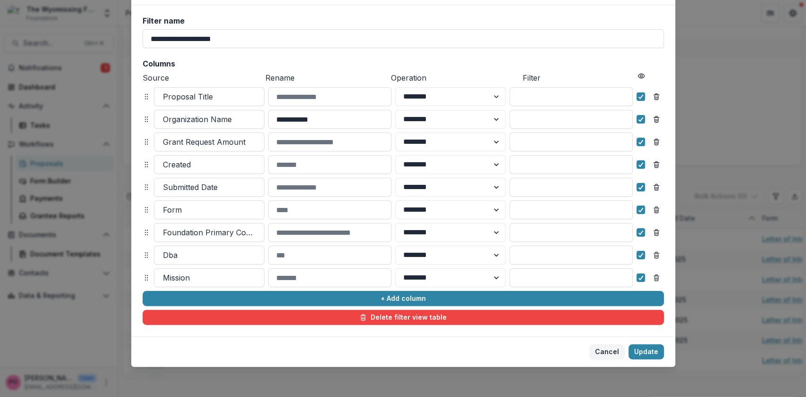
scroll to position [53, 0]
click at [654, 252] on icon "Remove column" at bounding box center [656, 256] width 8 height 8
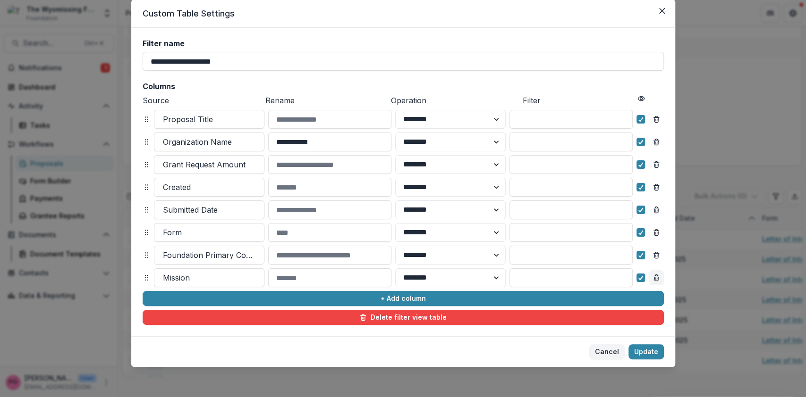
click at [656, 277] on line "Remove column" at bounding box center [655, 277] width 5 height 0
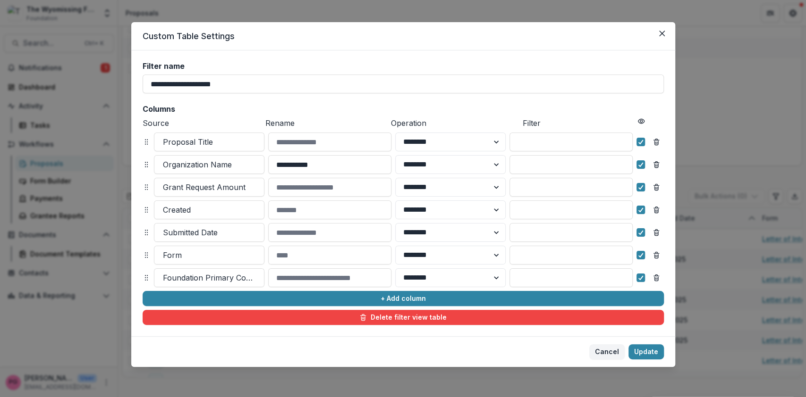
scroll to position [8, 0]
click at [494, 231] on select "******** ******" at bounding box center [450, 232] width 110 height 19
click at [644, 353] on button "Update" at bounding box center [645, 352] width 35 height 15
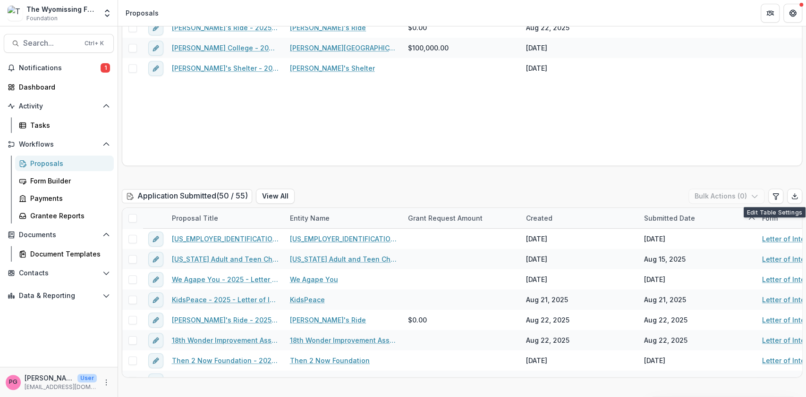
click at [235, 194] on h2 "Application Submitted ( 50 / 55 )" at bounding box center [187, 196] width 130 height 14
drag, startPoint x: 775, startPoint y: 196, endPoint x: 717, endPoint y: 79, distance: 130.9
click at [717, 79] on div "Danny's Ride - 2025 - Letter of Intent Danny's Ride $0.00 Aug 22, 2025 Albright…" at bounding box center [461, 91] width 679 height 148
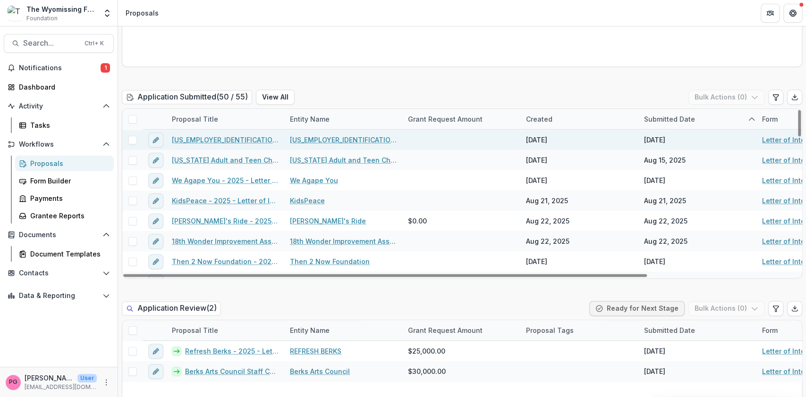
scroll to position [0, 0]
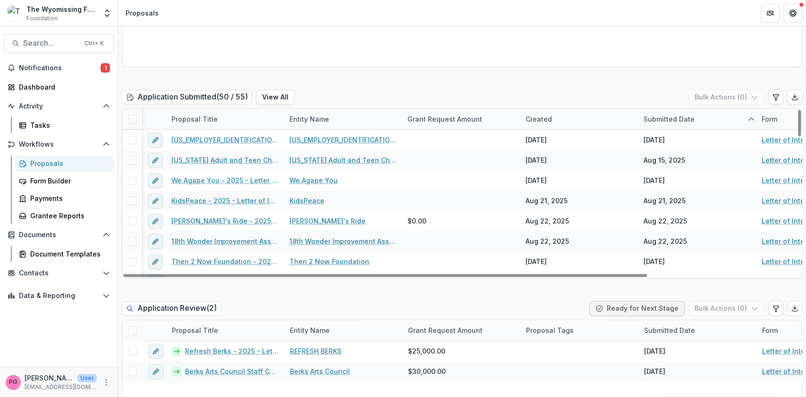
click at [681, 114] on div "Submitted Date" at bounding box center [669, 119] width 62 height 10
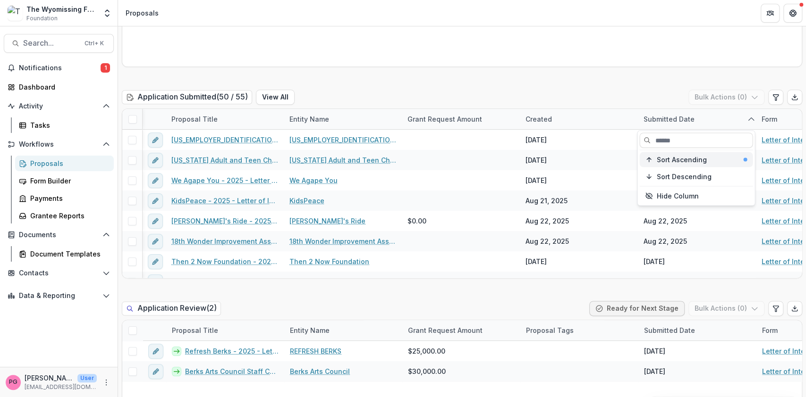
click at [671, 154] on button "Sort Ascending" at bounding box center [695, 159] width 113 height 15
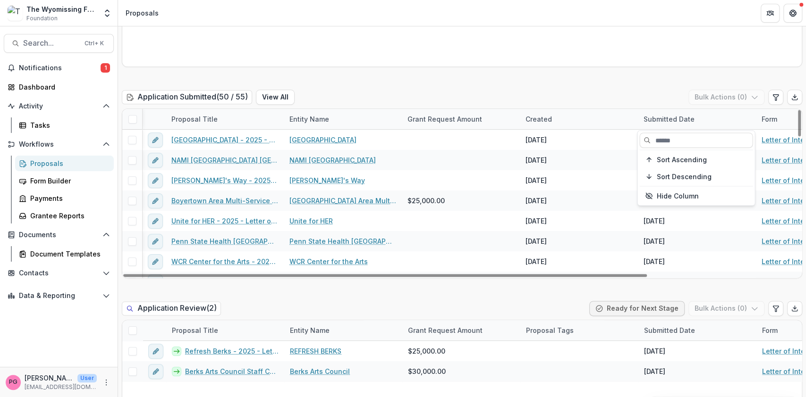
click at [649, 93] on div "Application Submitted ( 50 / 55 ) View All Bulk Actions ( 0 )" at bounding box center [462, 99] width 680 height 19
click at [668, 118] on div "Submitted Date" at bounding box center [669, 119] width 62 height 10
click at [669, 174] on span "Sort Descending" at bounding box center [683, 177] width 55 height 8
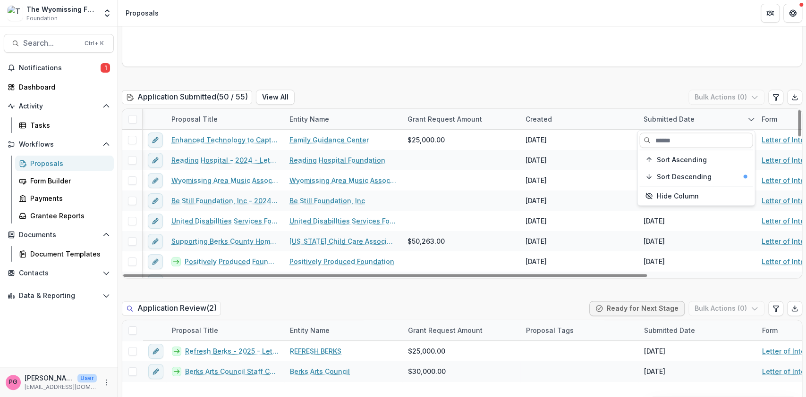
click at [638, 90] on div "Application Submitted ( 50 / 55 ) View All Bulk Actions ( 0 )" at bounding box center [462, 99] width 680 height 19
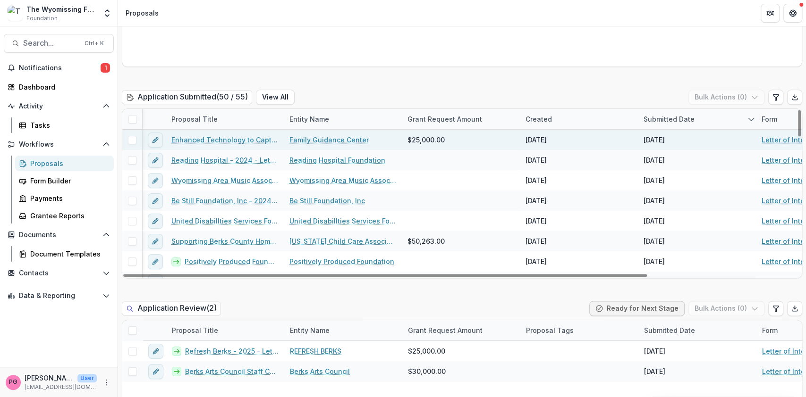
click at [664, 135] on div "Sep 24, 2024" at bounding box center [653, 140] width 21 height 10
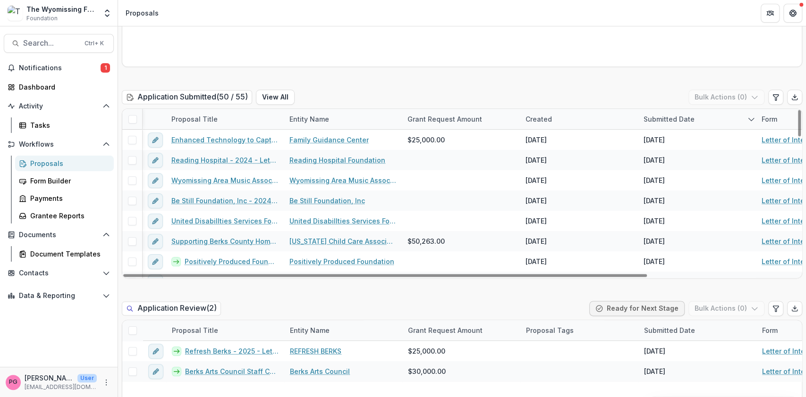
click at [671, 120] on div "Submitted Date" at bounding box center [669, 119] width 62 height 10
click at [668, 156] on span "Sort Ascending" at bounding box center [681, 160] width 50 height 8
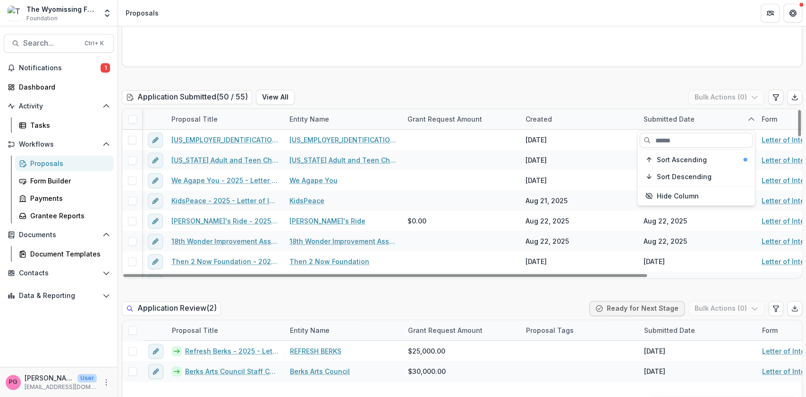
click at [543, 115] on div "Created" at bounding box center [539, 119] width 38 height 10
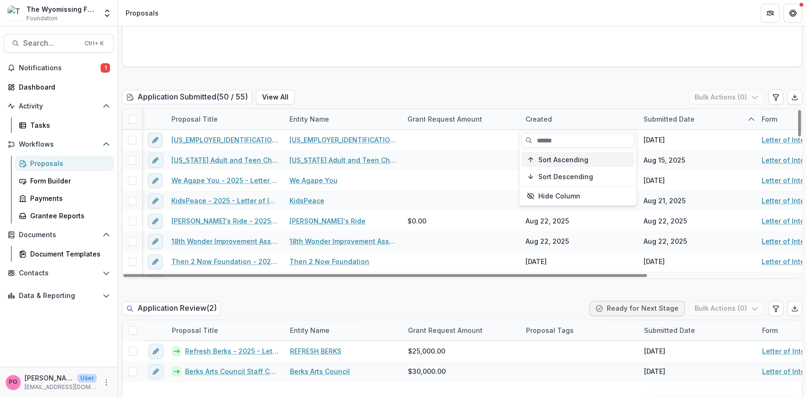
click at [550, 158] on span "Sort Ascending" at bounding box center [563, 160] width 50 height 8
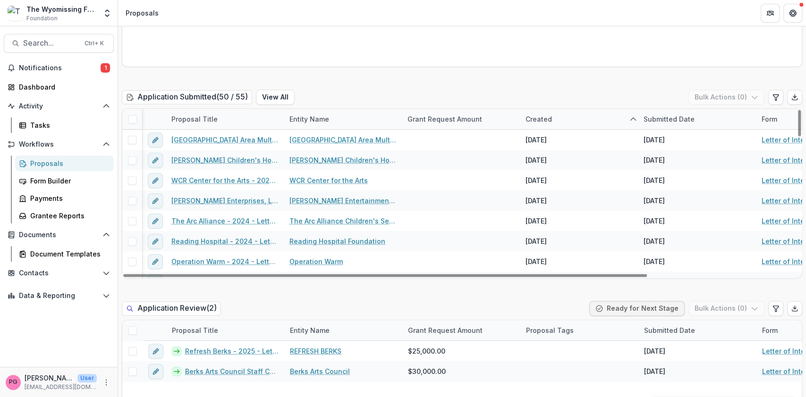
click at [544, 112] on div "Created" at bounding box center [579, 119] width 118 height 20
click at [548, 176] on span "Sort Descending" at bounding box center [565, 177] width 55 height 8
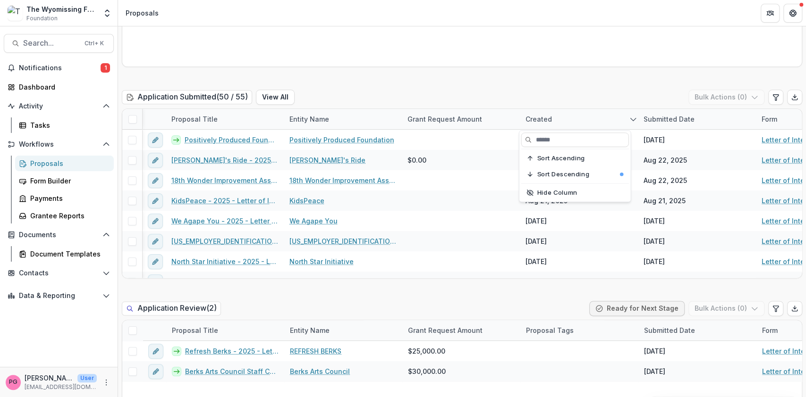
click at [566, 93] on div "Application Submitted ( 50 / 55 ) View All Bulk Actions ( 0 )" at bounding box center [462, 99] width 680 height 19
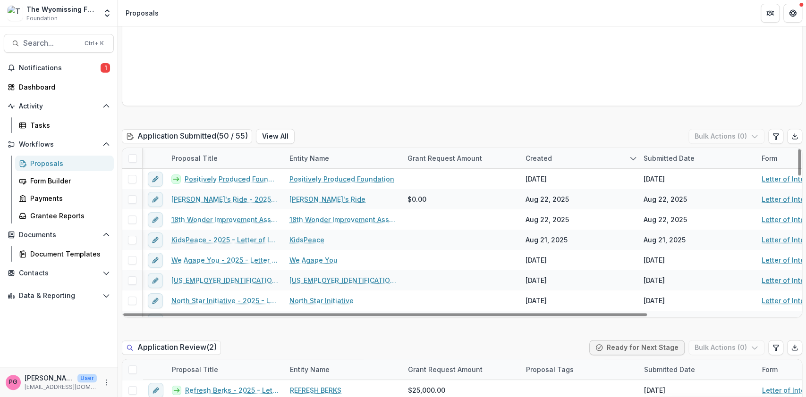
scroll to position [631, 0]
click at [774, 134] on icon "Edit table settings" at bounding box center [776, 137] width 8 height 8
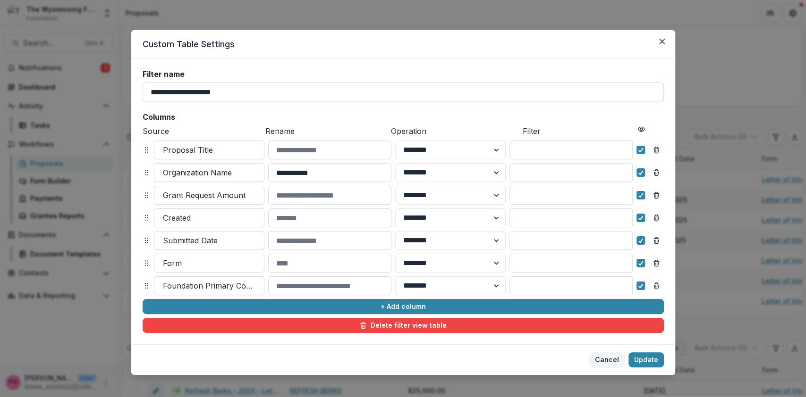
click at [190, 89] on input "**********" at bounding box center [403, 92] width 521 height 19
drag, startPoint x: 190, startPoint y: 89, endPoint x: 136, endPoint y: 94, distance: 53.6
click at [136, 94] on div "**********" at bounding box center [403, 202] width 544 height 286
type input "*********"
click at [649, 359] on button "Update" at bounding box center [645, 360] width 35 height 15
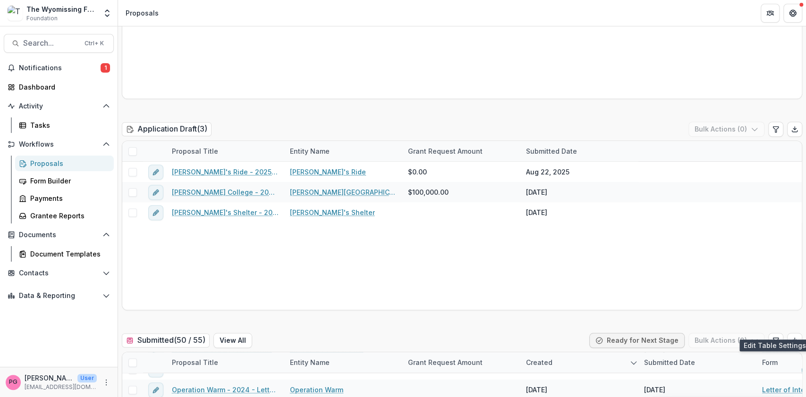
scroll to position [483, 0]
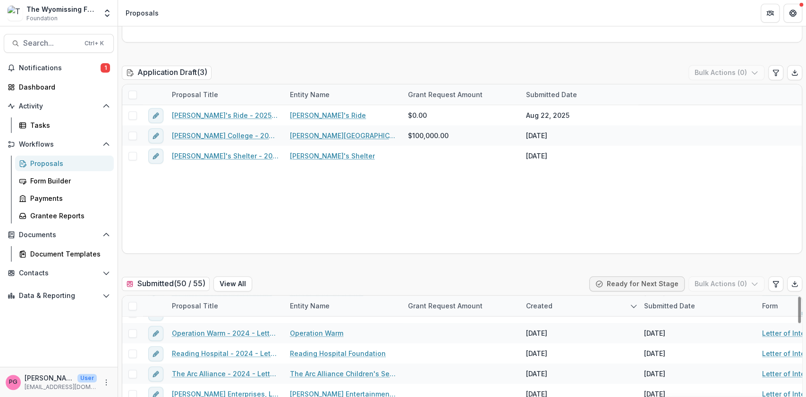
click at [558, 303] on div "Created" at bounding box center [579, 306] width 118 height 20
click at [555, 364] on span "Sort Descending" at bounding box center [566, 364] width 55 height 8
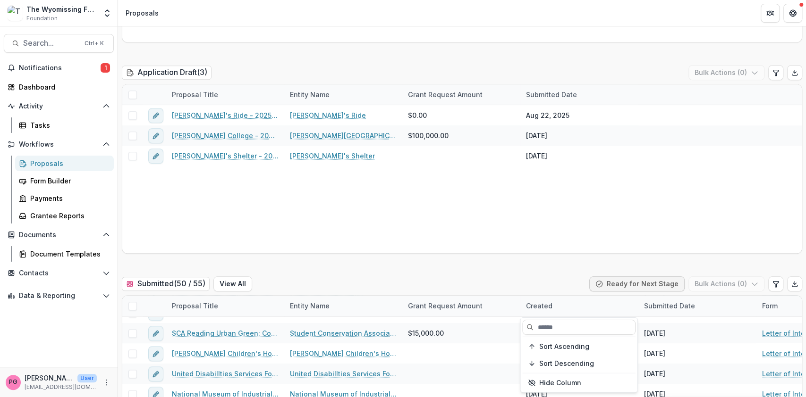
click at [547, 231] on div "Danny's Ride - 2025 - Letter of Intent Danny's Ride $0.00 Aug 22, 2025 Albright…" at bounding box center [461, 179] width 679 height 148
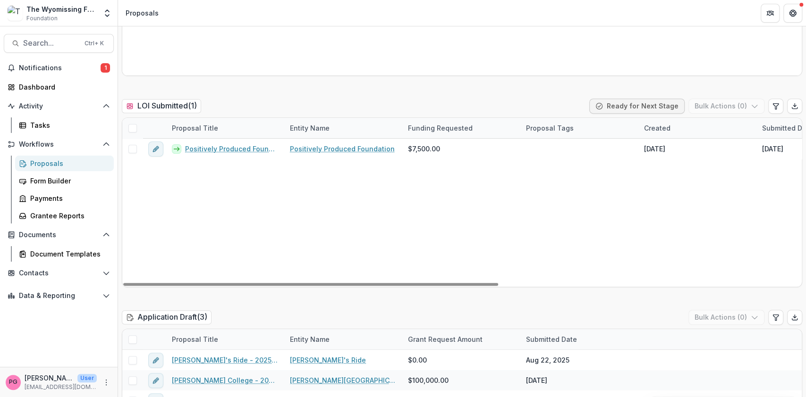
scroll to position [0, 0]
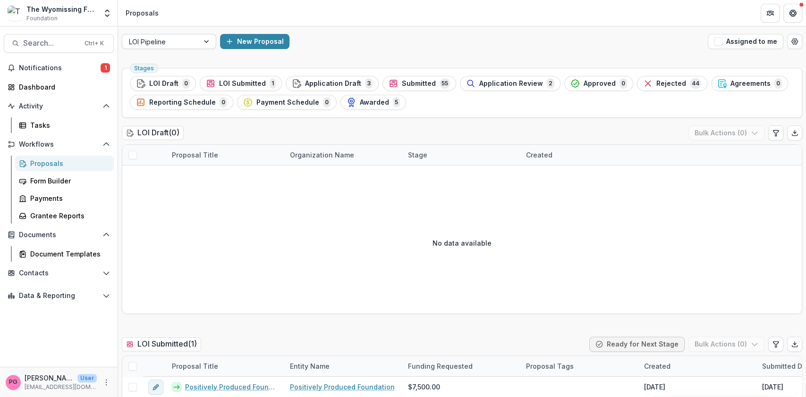
click at [206, 37] on div at bounding box center [207, 41] width 17 height 14
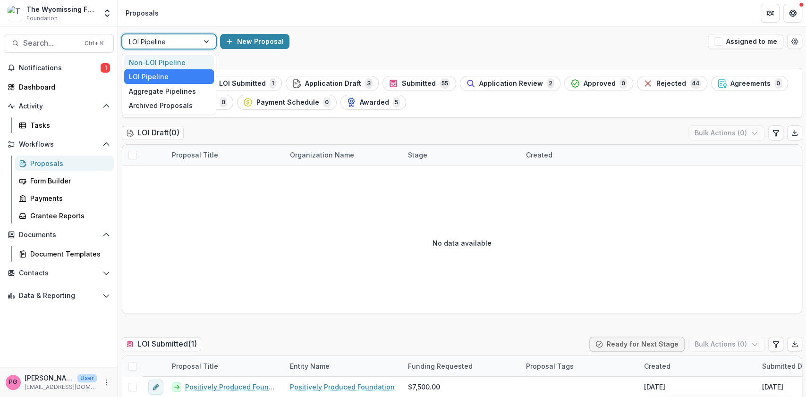
click at [174, 60] on div "Non-LOI Pipeline" at bounding box center [169, 62] width 90 height 15
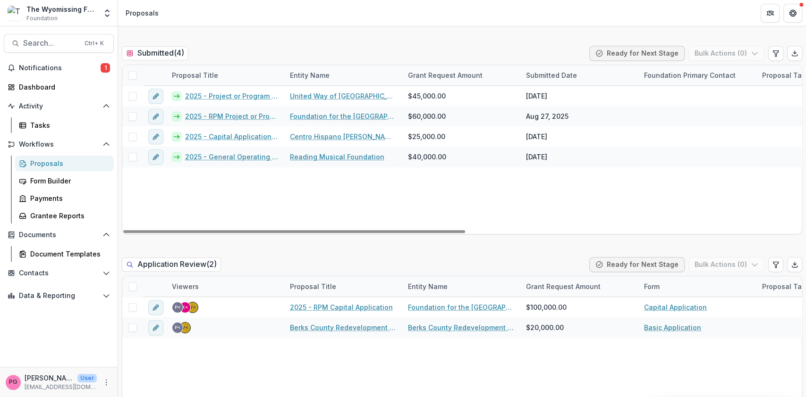
scroll to position [291, 0]
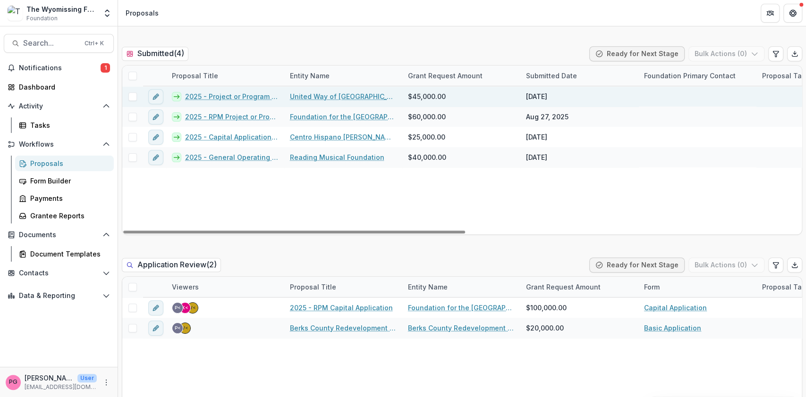
click at [241, 97] on link "2025 - Project or Program Application - 211 Berks" at bounding box center [231, 97] width 93 height 10
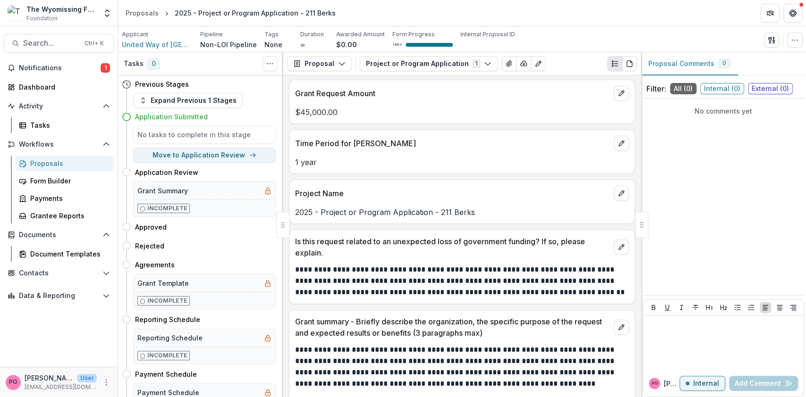
scroll to position [1991, 0]
drag, startPoint x: 437, startPoint y: 203, endPoint x: 320, endPoint y: 203, distance: 118.0
click at [320, 206] on p "2025 - Project or Program Application - 211 Berks" at bounding box center [462, 211] width 334 height 11
click at [622, 190] on icon "edit" at bounding box center [621, 193] width 8 height 8
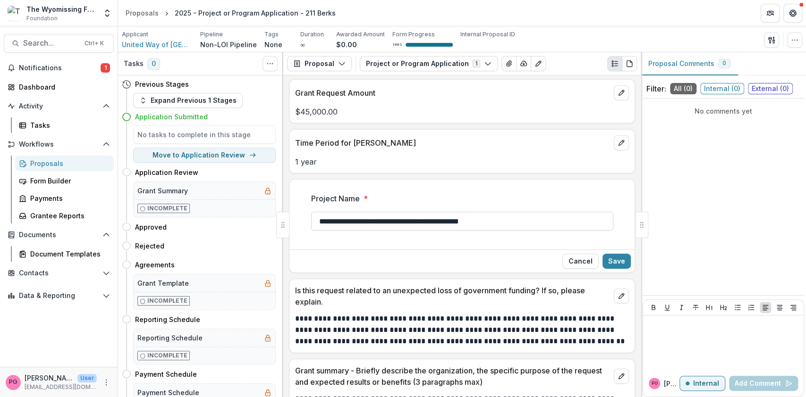
drag, startPoint x: 460, startPoint y: 217, endPoint x: 340, endPoint y: 219, distance: 119.9
click at [340, 219] on input "**********" at bounding box center [462, 221] width 302 height 19
type input "**********"
click at [618, 256] on button "Save" at bounding box center [616, 261] width 28 height 15
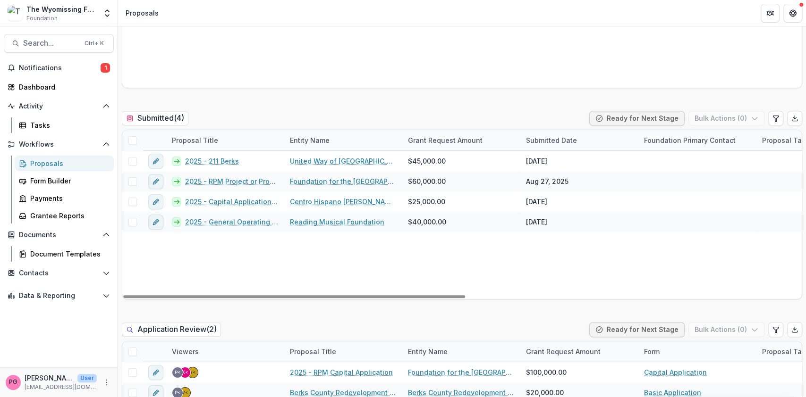
scroll to position [250, 0]
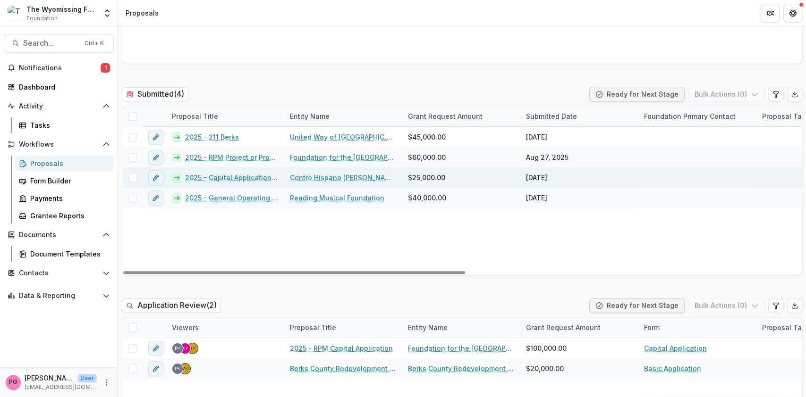
click at [227, 176] on link "2025 - Capital Application for WXAC Radio Station" at bounding box center [231, 178] width 93 height 10
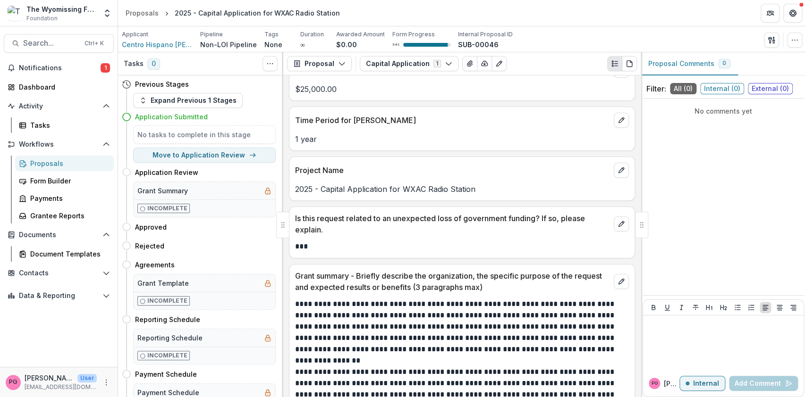
scroll to position [2105, 0]
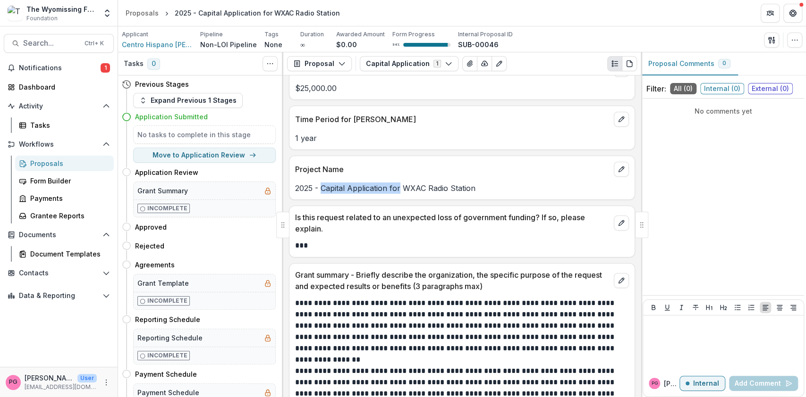
drag, startPoint x: 400, startPoint y: 180, endPoint x: 321, endPoint y: 184, distance: 78.5
click at [321, 184] on p "2025 - Capital Application for WXAC Radio Station" at bounding box center [462, 188] width 334 height 11
click at [618, 166] on icon "edit" at bounding box center [621, 170] width 8 height 8
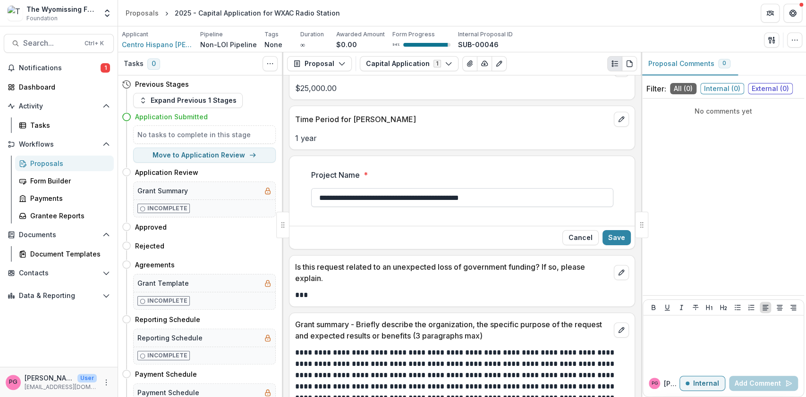
drag, startPoint x: 426, startPoint y: 193, endPoint x: 344, endPoint y: 194, distance: 82.1
click at [344, 194] on input "**********" at bounding box center [462, 197] width 302 height 19
type input "**********"
click at [613, 230] on button "Save" at bounding box center [616, 237] width 28 height 15
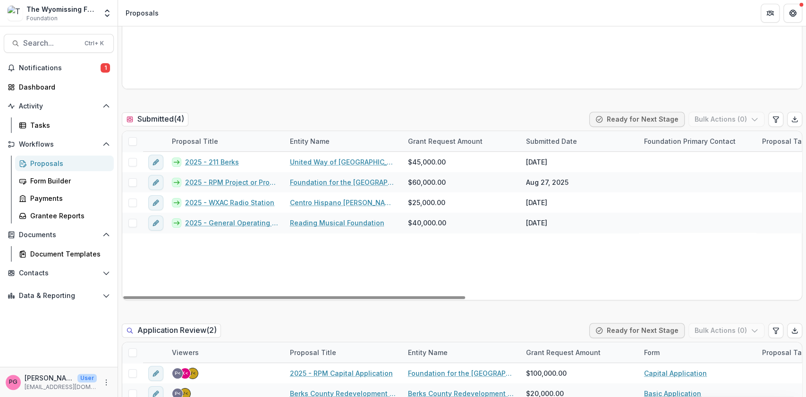
scroll to position [225, 0]
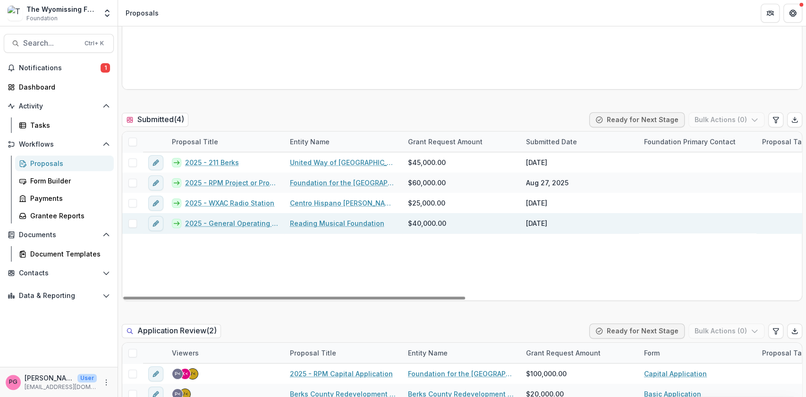
click at [251, 219] on link "2025 - General Operating Application" at bounding box center [231, 224] width 93 height 10
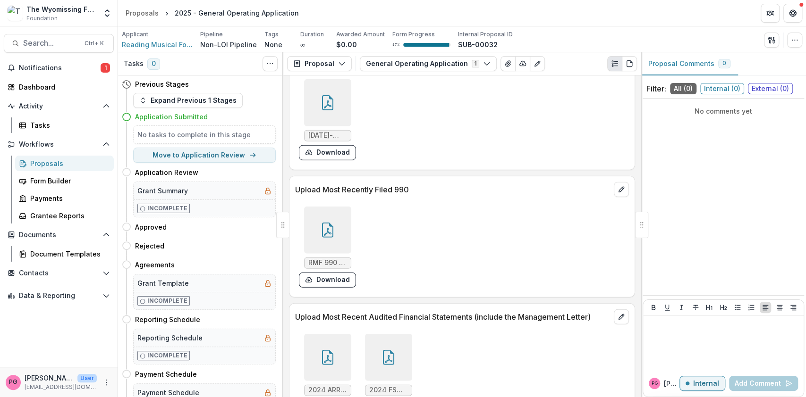
scroll to position [1676, 0]
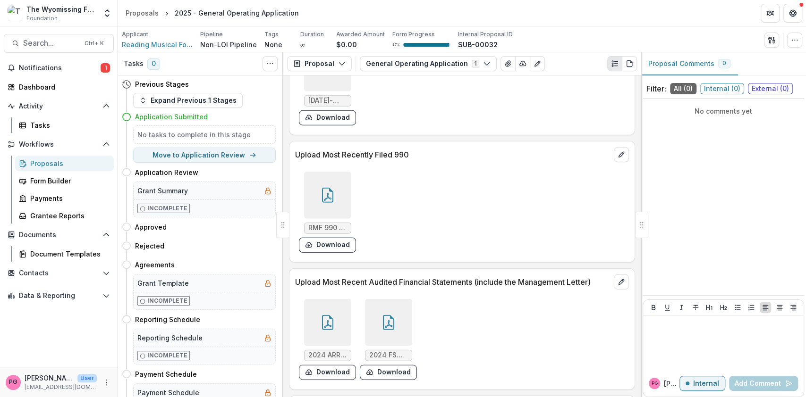
click at [329, 206] on div at bounding box center [327, 195] width 47 height 47
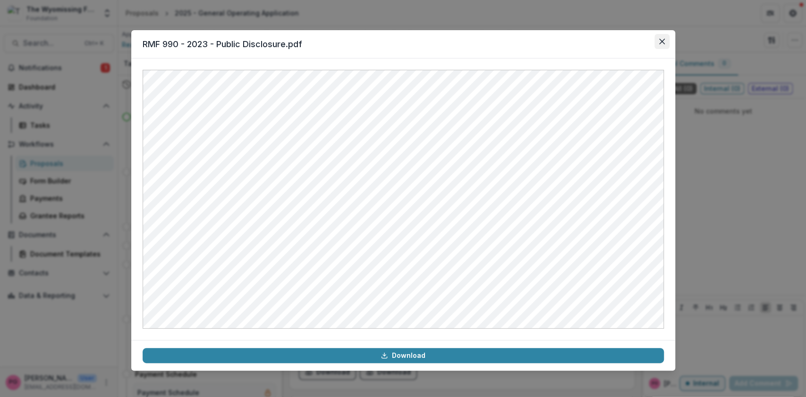
click at [662, 41] on icon "Close" at bounding box center [661, 42] width 6 height 6
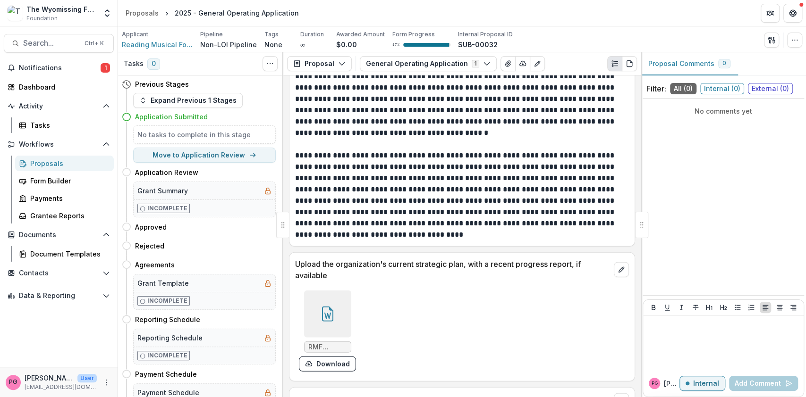
scroll to position [3991, 0]
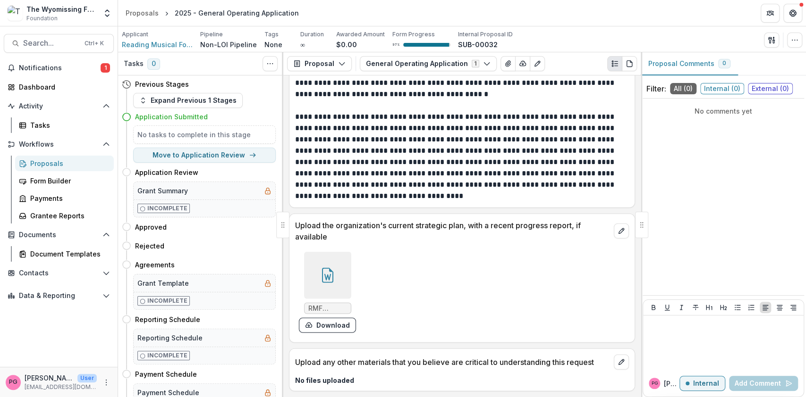
click at [322, 289] on div at bounding box center [327, 275] width 47 height 47
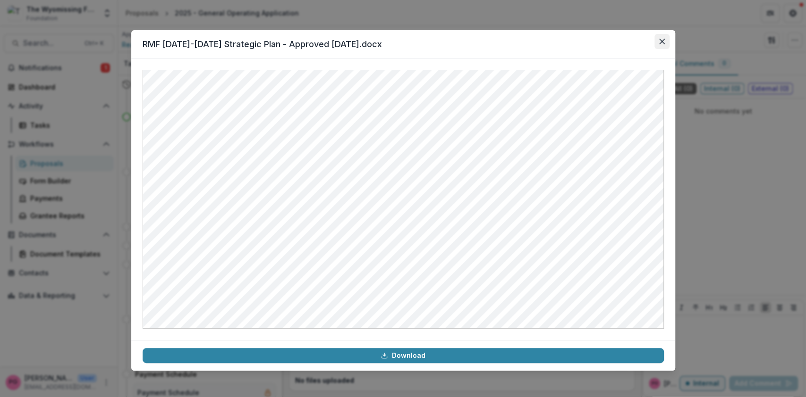
click at [661, 42] on icon "Close" at bounding box center [661, 42] width 6 height 6
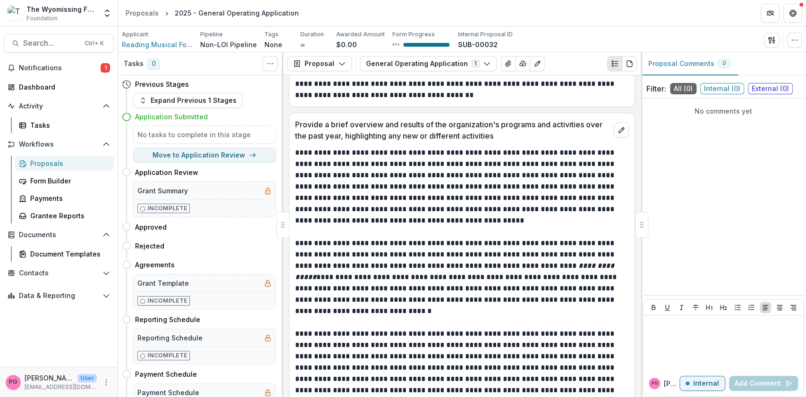
scroll to position [2505, 0]
click at [536, 299] on p "**********" at bounding box center [460, 283] width 331 height 91
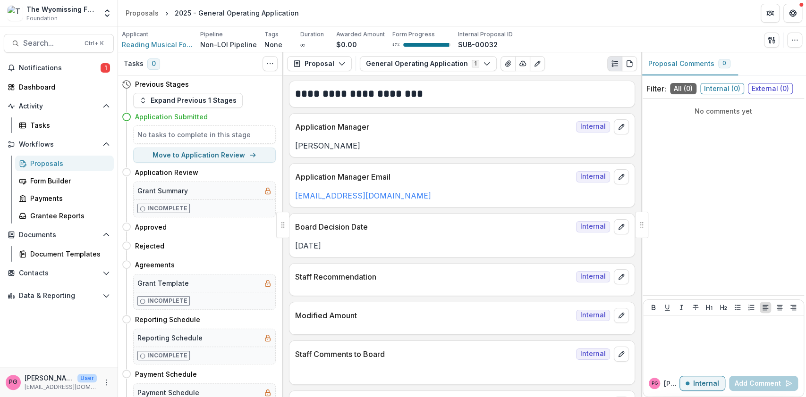
scroll to position [0, 0]
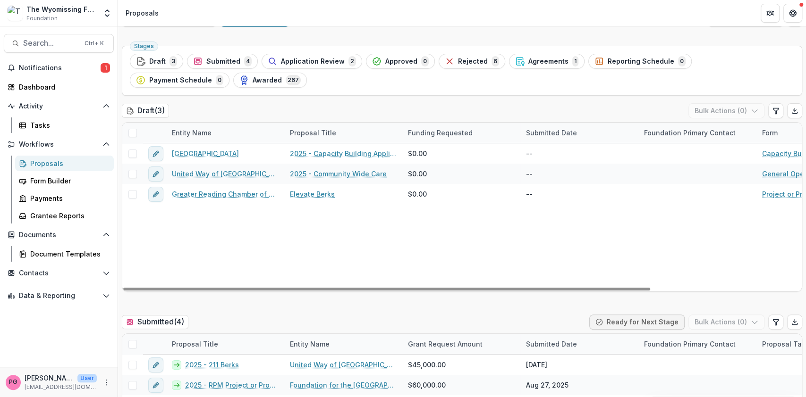
scroll to position [23, 0]
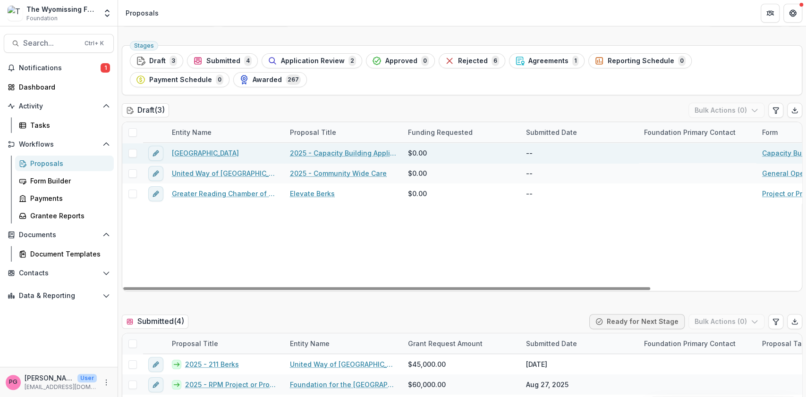
click at [325, 149] on link "2025 - Capacity Building Application" at bounding box center [343, 153] width 107 height 10
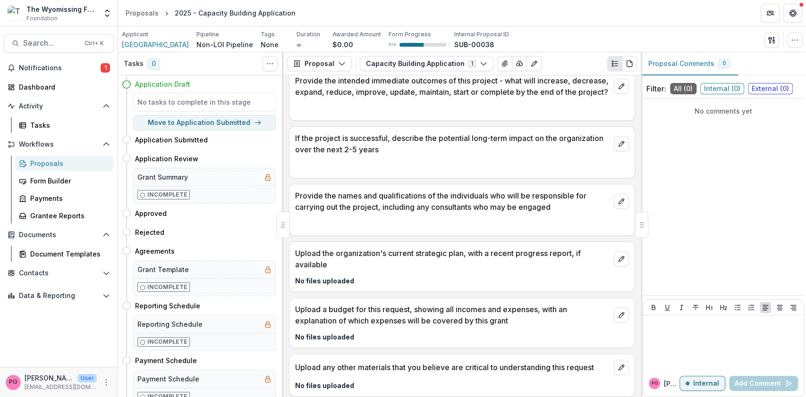
scroll to position [2639, 0]
click at [400, 262] on p "Upload the organization's current strategic plan, with a recent progress report…" at bounding box center [452, 258] width 315 height 23
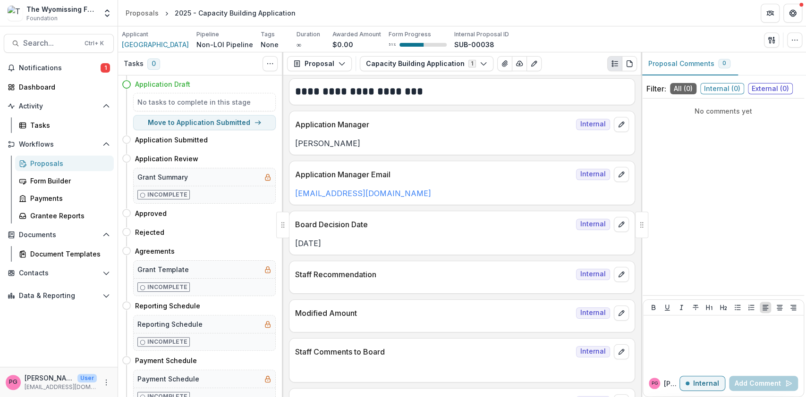
scroll to position [0, 0]
